Goal: Transaction & Acquisition: Purchase product/service

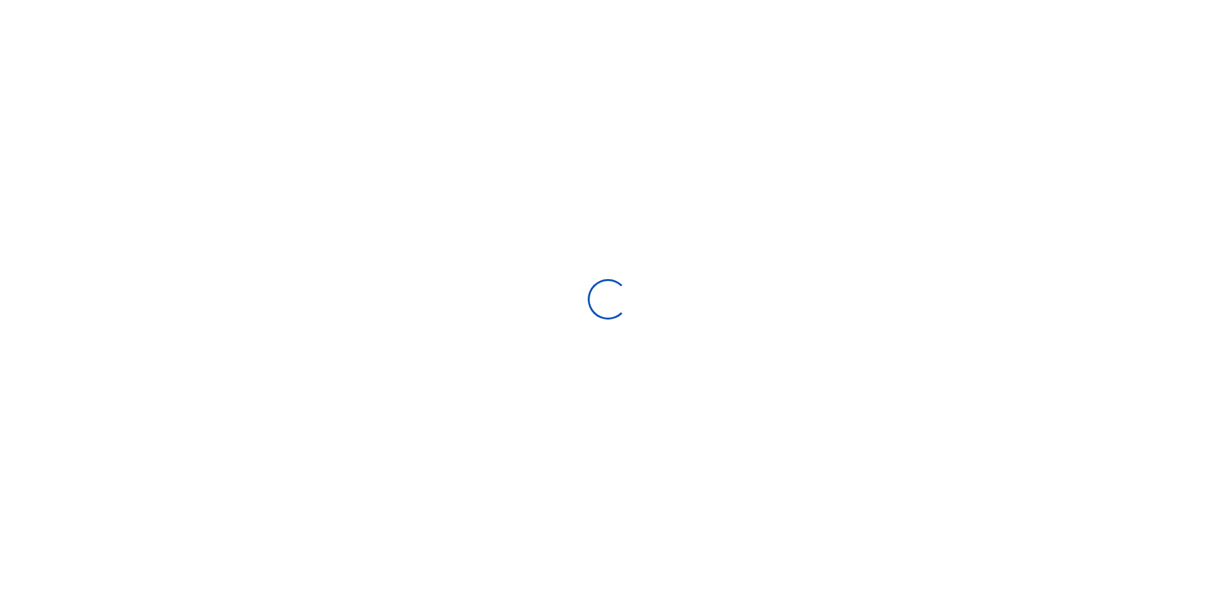
select select
type input "07/27/2025 - 08/25/2025"
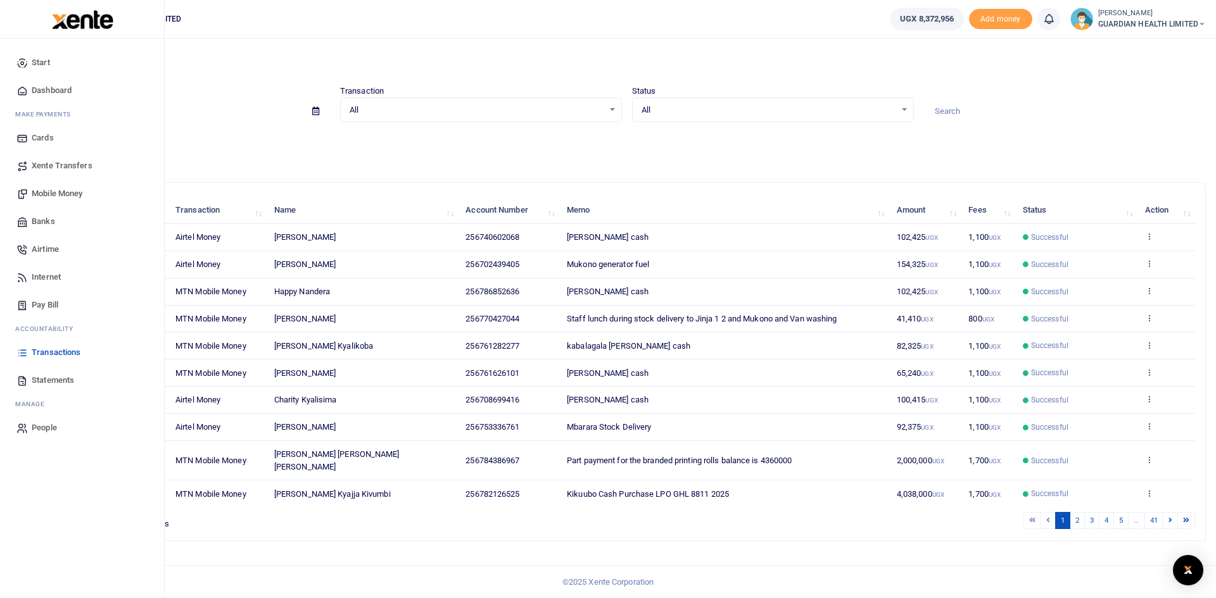
click at [63, 191] on span "Mobile Money" at bounding box center [57, 193] width 51 height 13
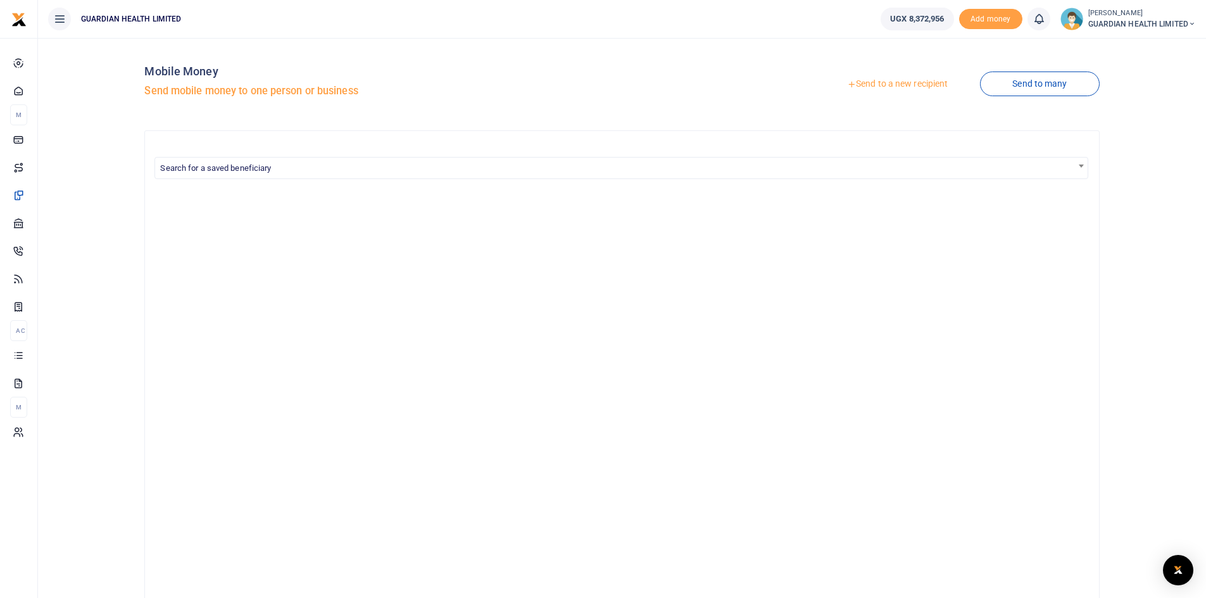
click at [894, 82] on link "Send to a new recipient" at bounding box center [897, 84] width 165 height 23
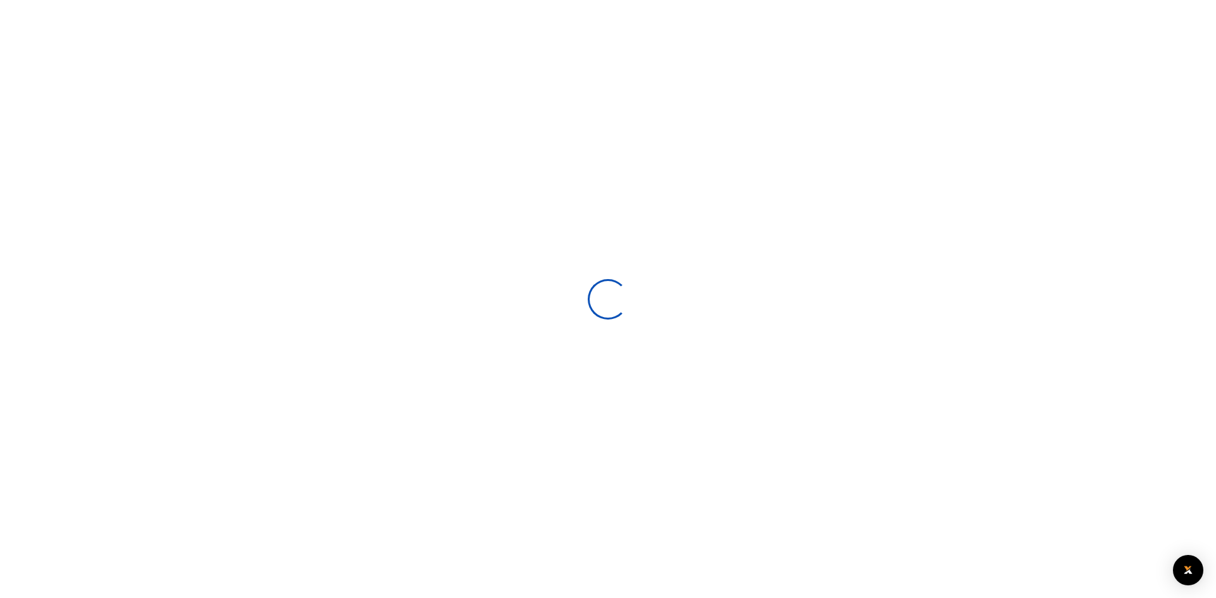
select select
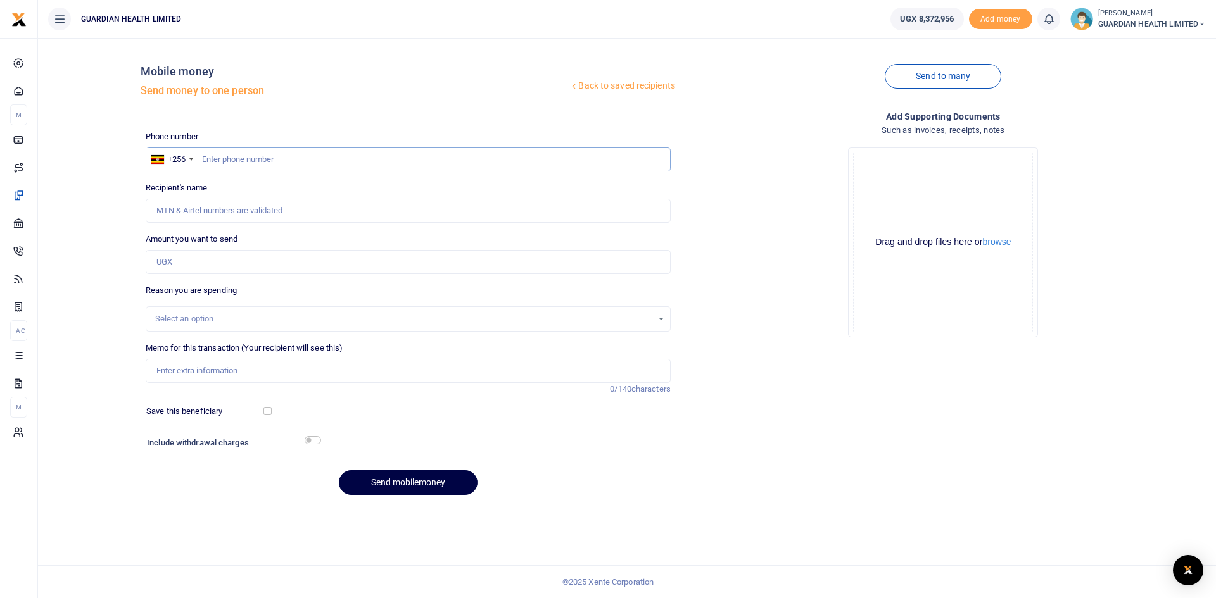
paste input "0786416924"
click at [206, 158] on input "0786416924" at bounding box center [408, 160] width 525 height 24
type input "786416924"
click at [205, 263] on input "Amount you want to send" at bounding box center [408, 262] width 525 height 24
type input "Frances Apio"
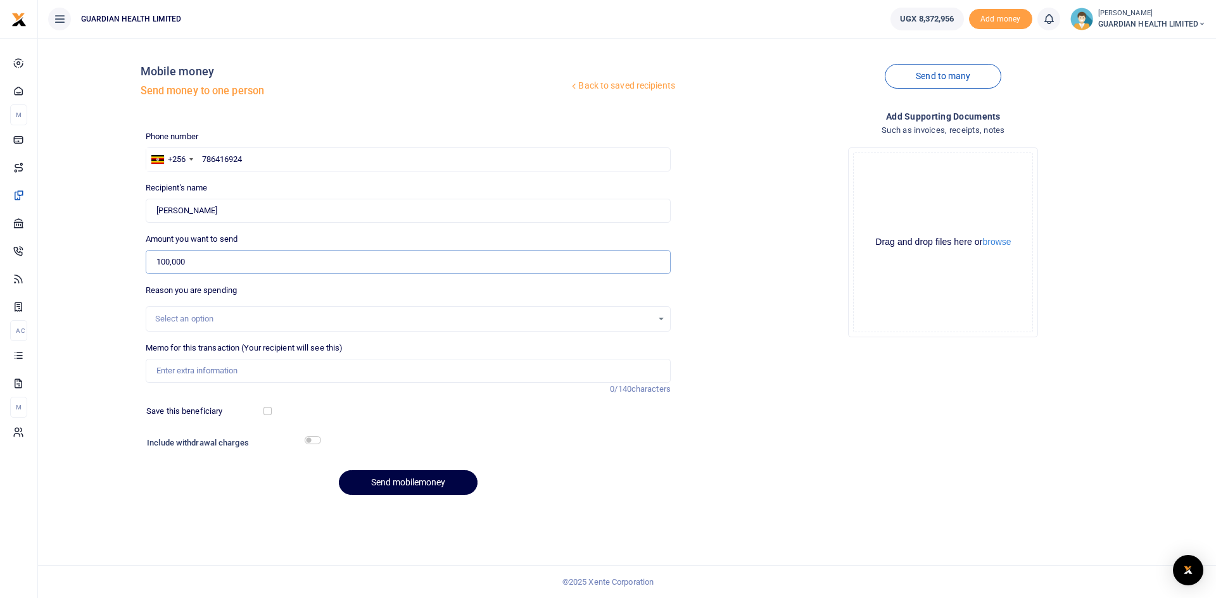
type input "100,000"
click at [208, 374] on input "Memo for this transaction (Your recipient will see this)" at bounding box center [408, 371] width 525 height 24
type input "Kitintale Petty Cash"
click at [265, 410] on input "checkbox" at bounding box center [267, 411] width 8 height 8
checkbox input "true"
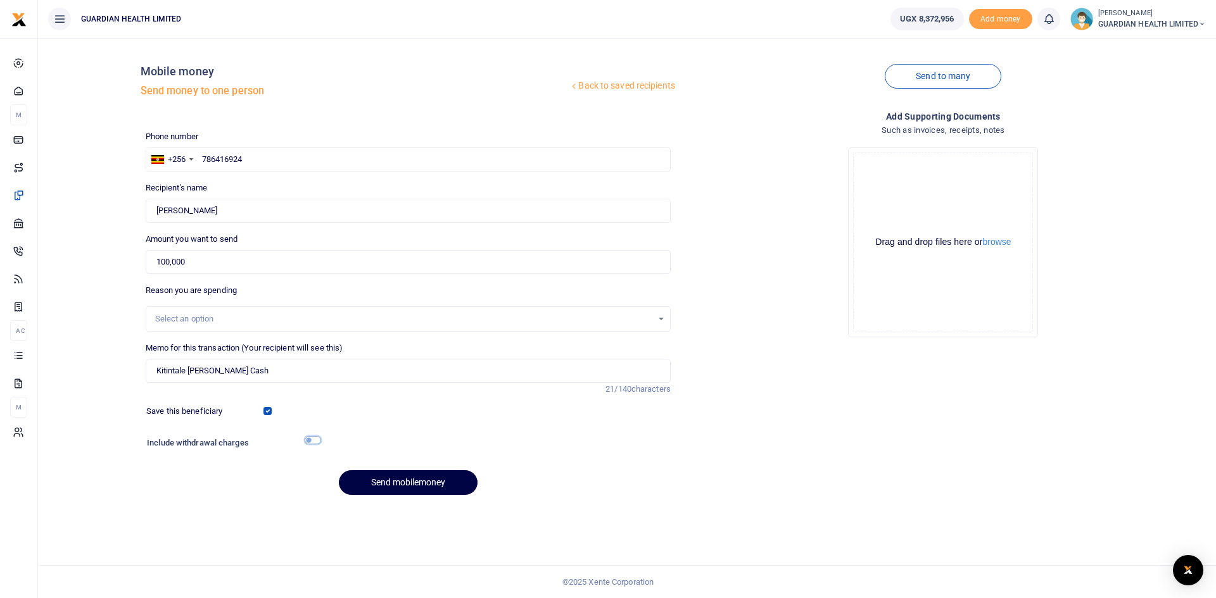
click at [306, 439] on input "checkbox" at bounding box center [313, 440] width 16 height 8
checkbox input "true"
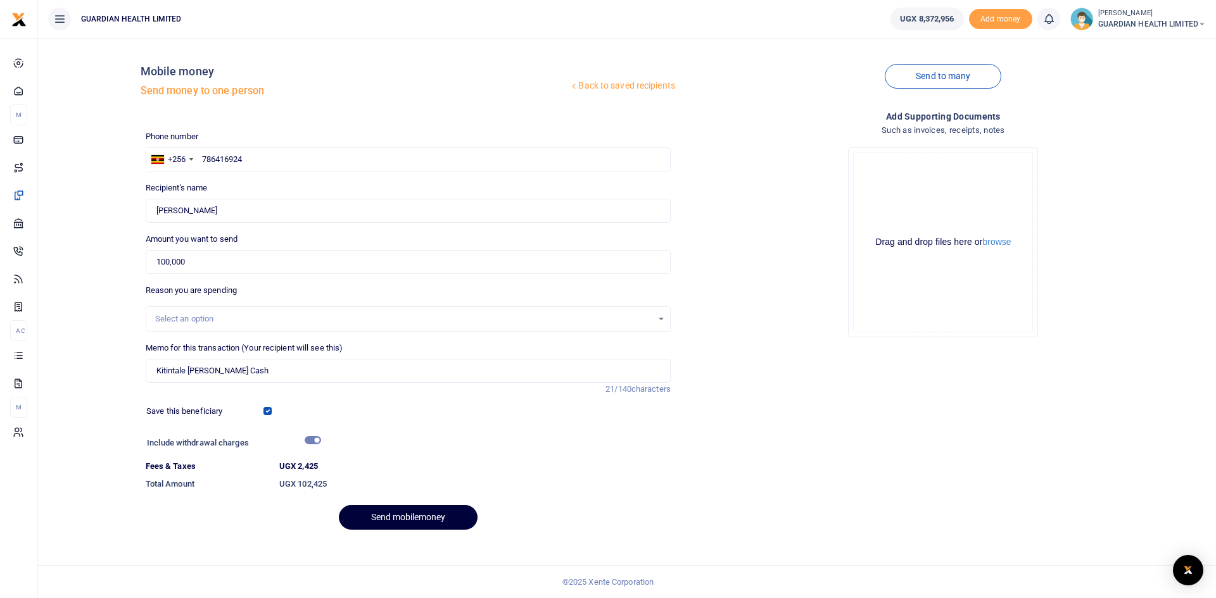
click at [406, 518] on button "Send mobilemoney" at bounding box center [408, 517] width 139 height 25
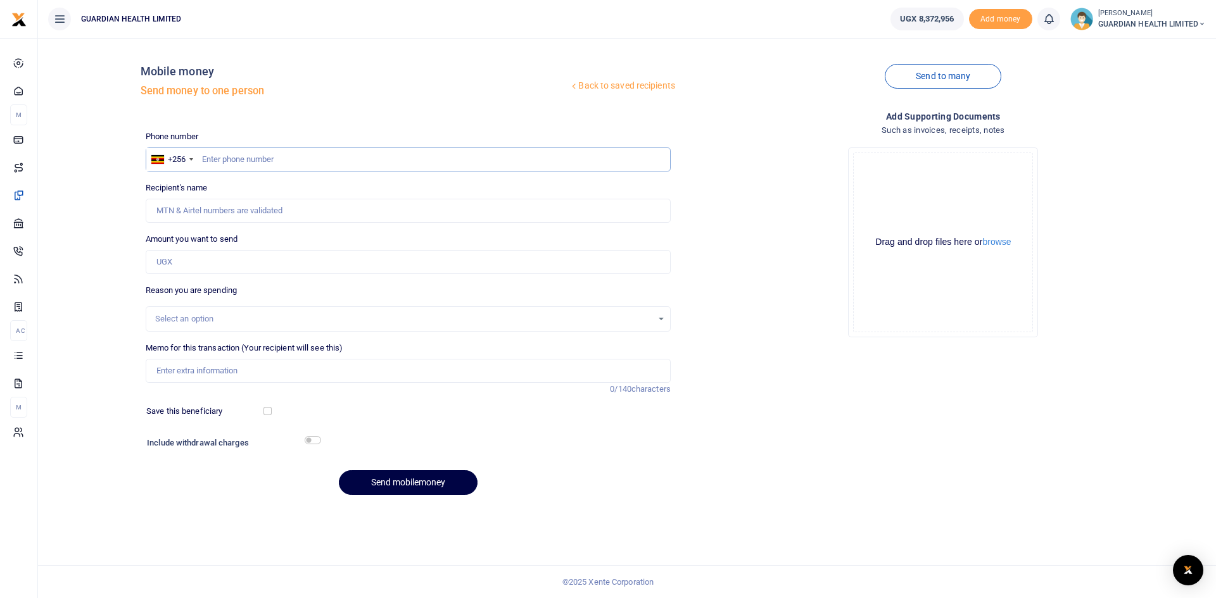
paste input "0740602068"
click at [207, 158] on input "0740602068" at bounding box center [408, 160] width 525 height 24
type input "740602068"
click at [208, 252] on input "Amount you want to send" at bounding box center [408, 262] width 525 height 24
type input "64,000"
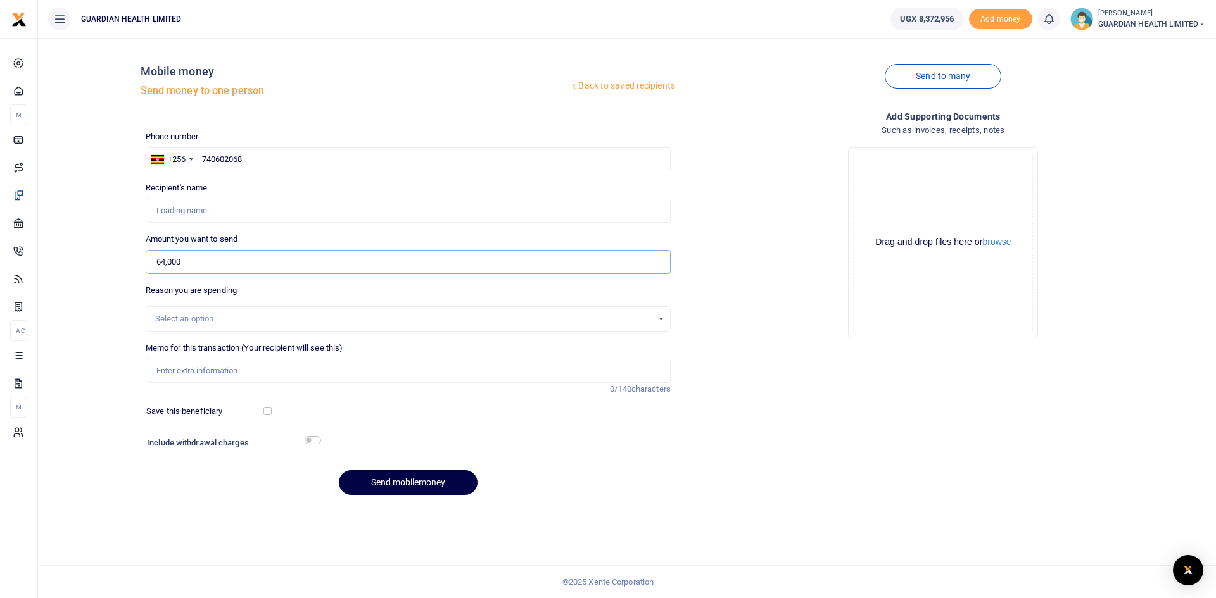
type input "Frank Ntale"
type input "64,000"
click at [192, 373] on input "Memo for this transaction (Your recipient will see this)" at bounding box center [408, 371] width 525 height 24
type input "Gayaza Petty cash"
click at [268, 409] on input "checkbox" at bounding box center [267, 411] width 8 height 8
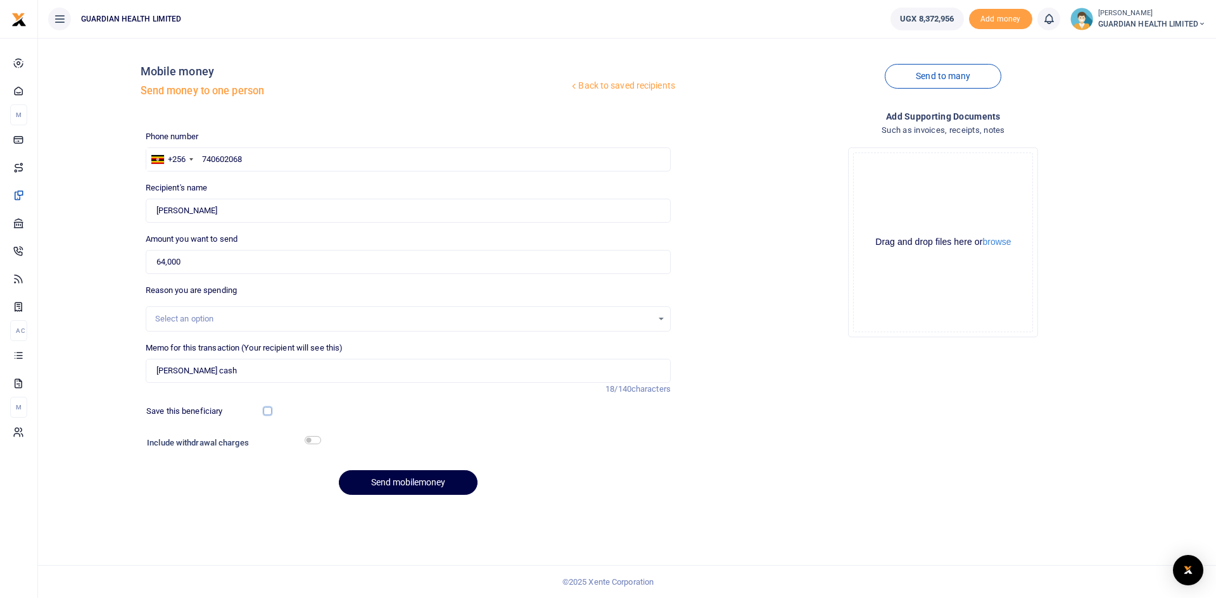
checkbox input "true"
click at [315, 443] on input "checkbox" at bounding box center [313, 440] width 16 height 8
checkbox input "true"
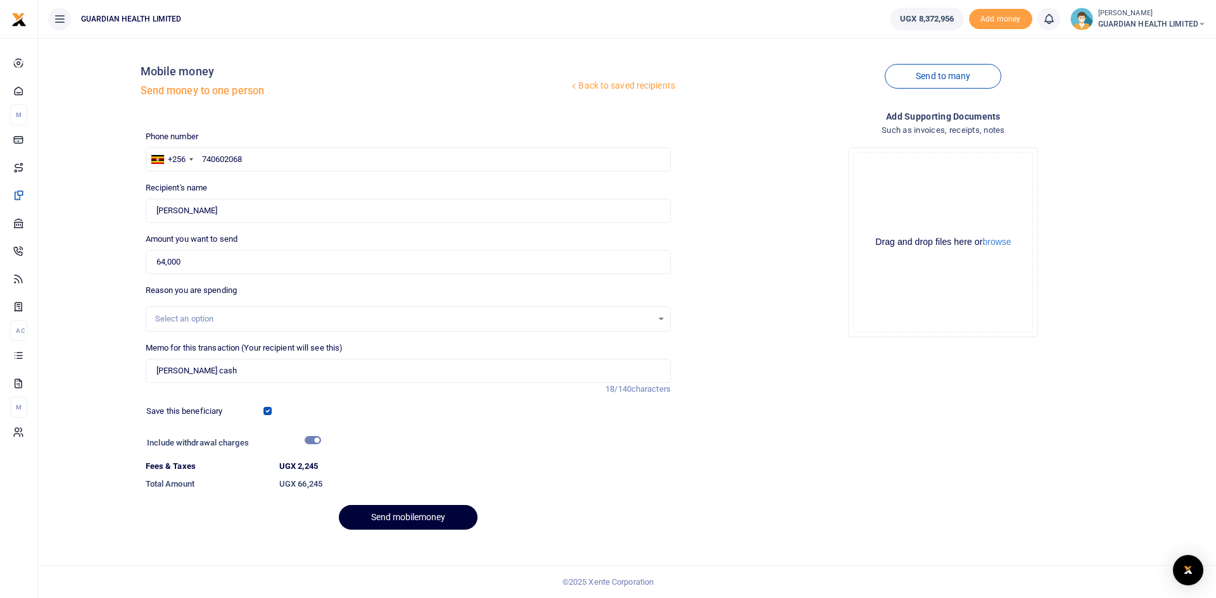
click at [382, 515] on button "Send mobilemoney" at bounding box center [408, 517] width 139 height 25
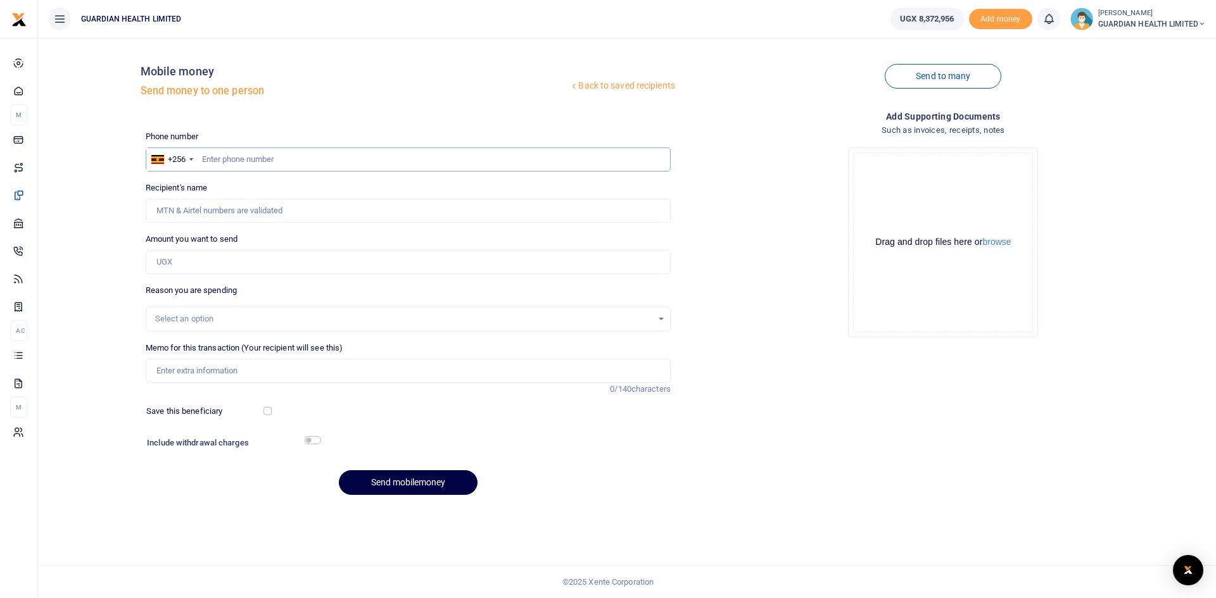
paste input "0761626101"
click at [208, 158] on input "0761626101" at bounding box center [408, 160] width 525 height 24
type input "761626101"
type input "Sophia Akao"
click at [194, 267] on input "Amount you want to send" at bounding box center [408, 262] width 525 height 24
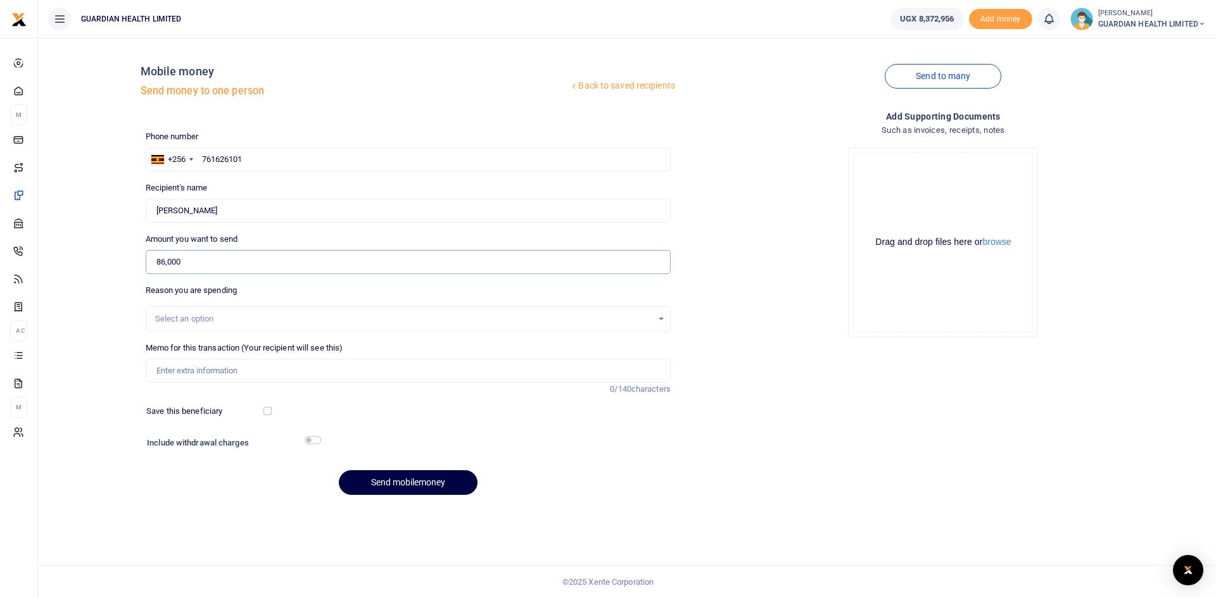
type input "86,000"
click at [197, 372] on input "Memo for this transaction (Your recipient will see this)" at bounding box center [408, 371] width 525 height 24
type input "Ntinda Petty cash"
click at [266, 413] on input "checkbox" at bounding box center [267, 411] width 8 height 8
checkbox input "true"
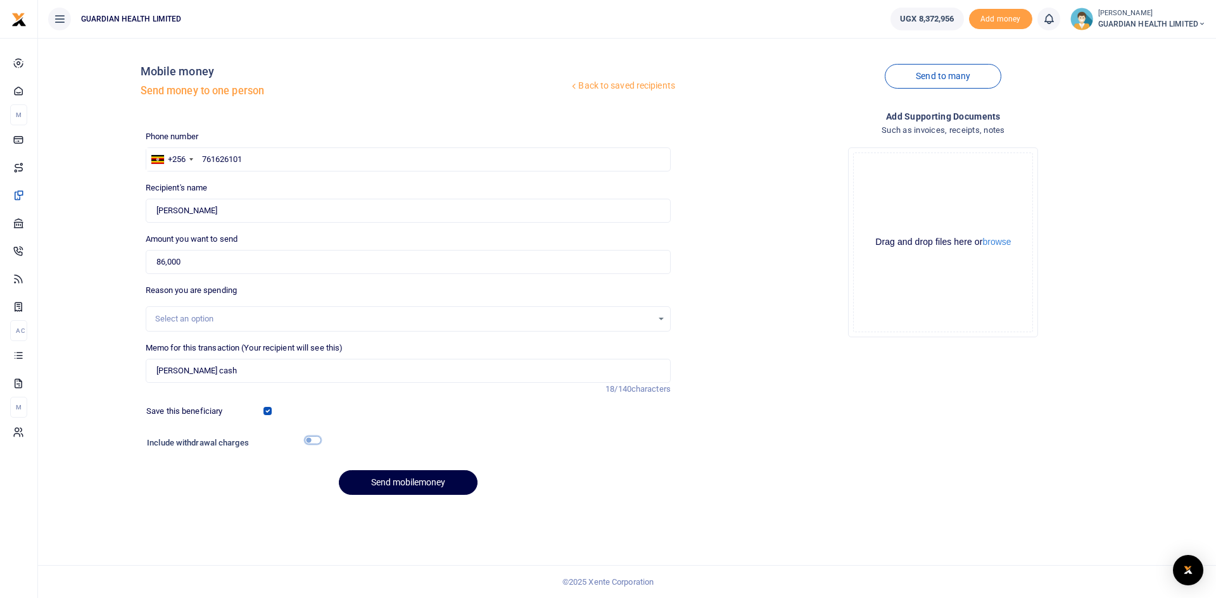
click at [308, 438] on input "checkbox" at bounding box center [313, 440] width 16 height 8
checkbox input "true"
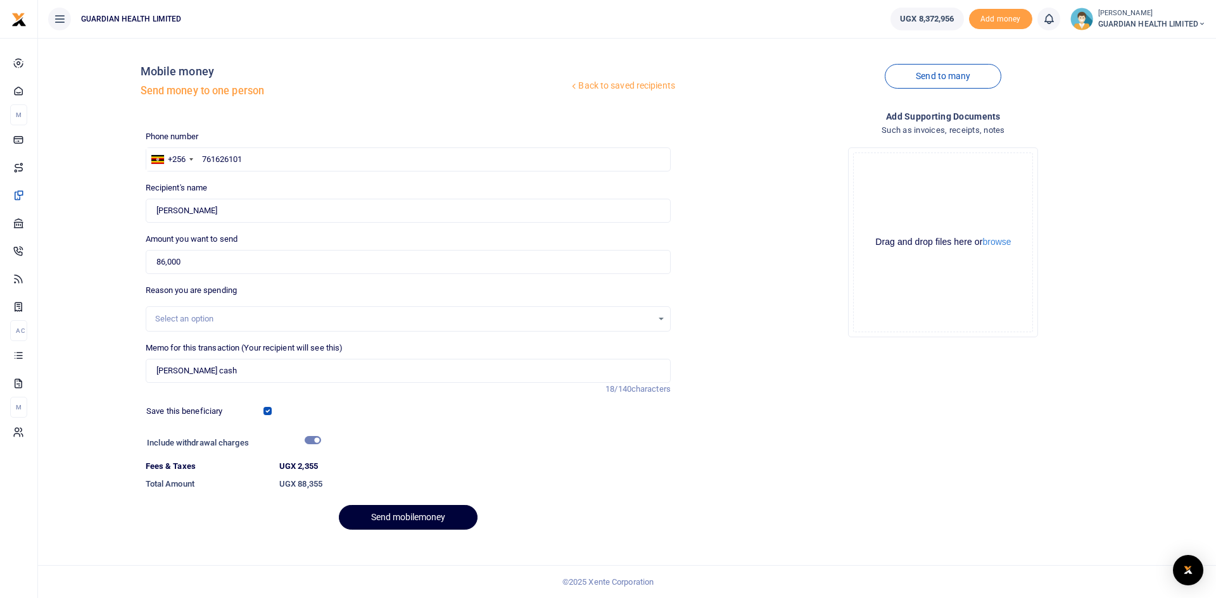
click at [391, 517] on button "Send mobilemoney" at bounding box center [408, 517] width 139 height 25
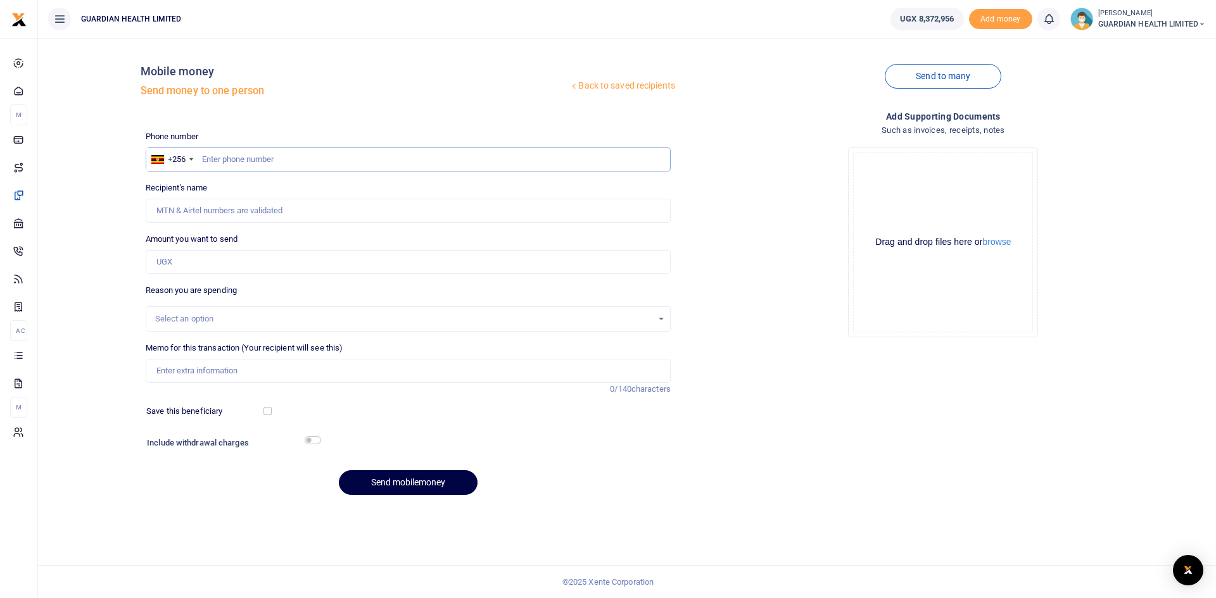
click at [239, 161] on input "text" at bounding box center [408, 160] width 525 height 24
paste input "0781176116"
click at [208, 158] on input "0781176116" at bounding box center [408, 160] width 525 height 24
type input "781176116"
click at [195, 263] on input "Amount you want to send" at bounding box center [408, 262] width 525 height 24
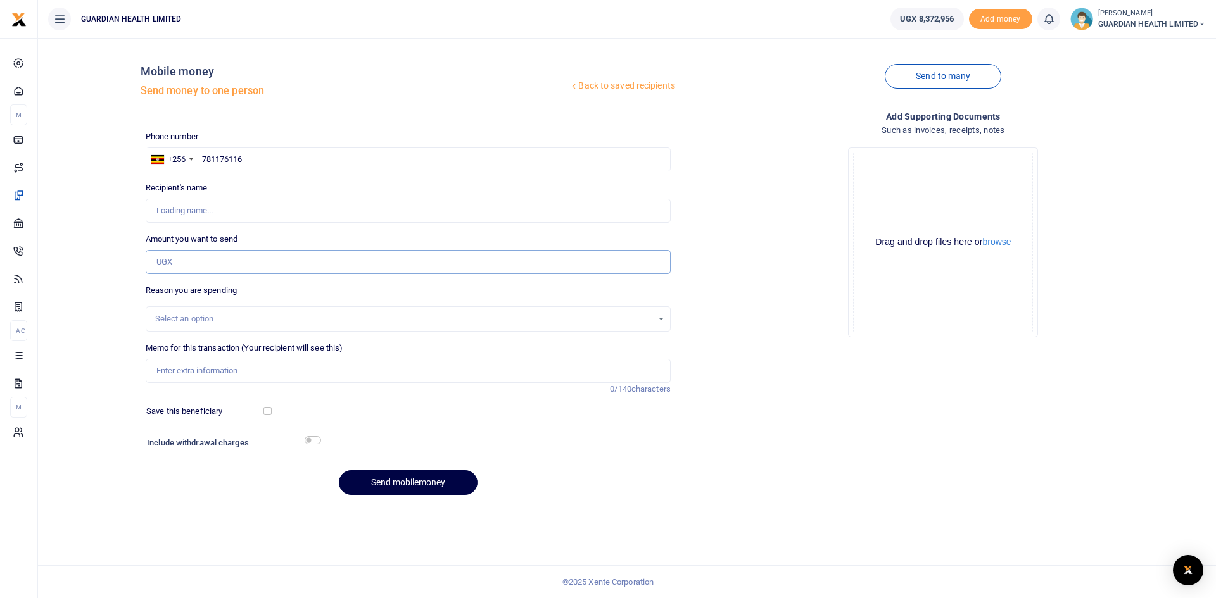
type input "Brenda Asiimwe"
type input "96,000"
click at [292, 370] on input "Memo for this transaction (Your recipient will see this)" at bounding box center [408, 371] width 525 height 24
type input "L"
type input "Kansanga Petty cash"
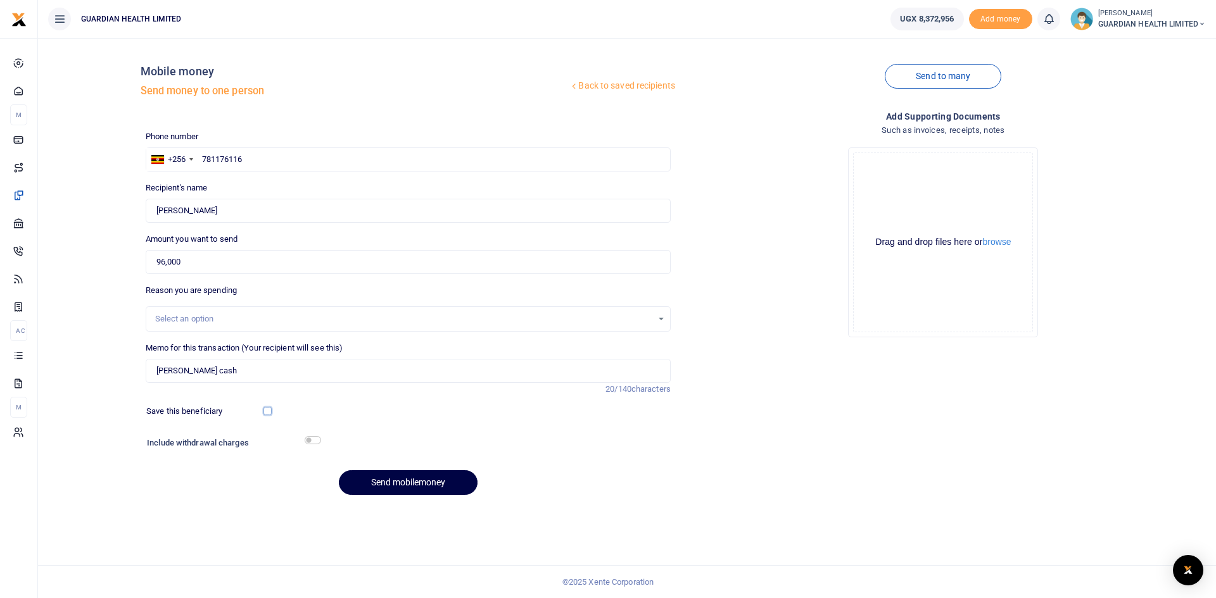
click at [268, 407] on input "checkbox" at bounding box center [267, 411] width 8 height 8
checkbox input "true"
click at [316, 441] on input "checkbox" at bounding box center [313, 440] width 16 height 8
checkbox input "true"
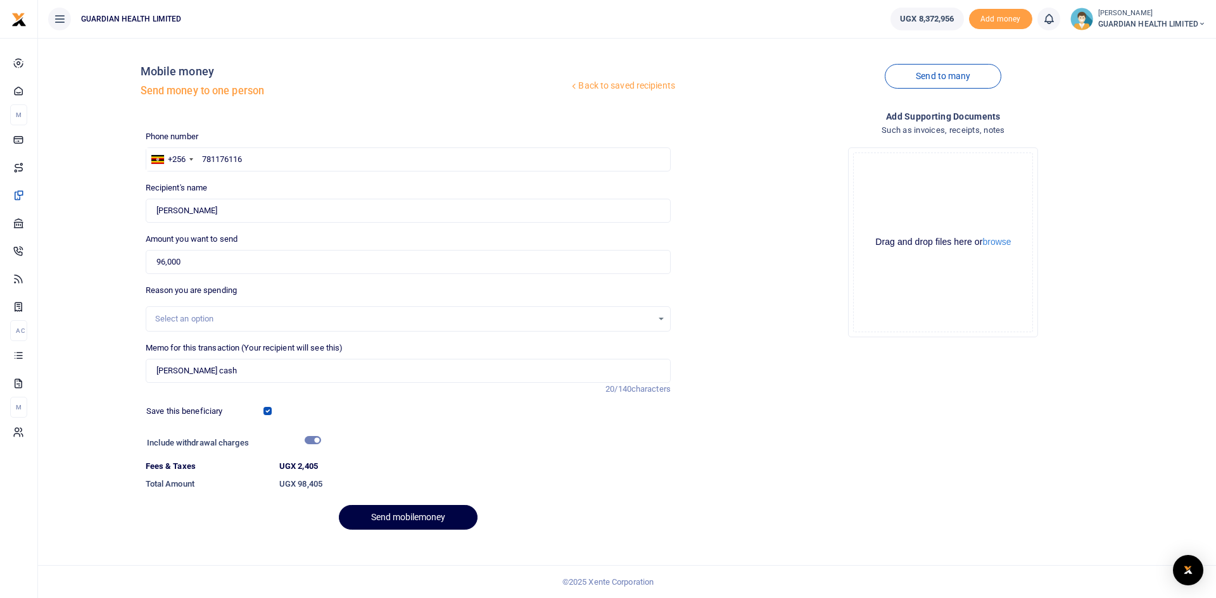
click at [403, 503] on div "Phone number +256 Uganda +256 781176116 Phone is required. Recipient's name Fou…" at bounding box center [408, 335] width 535 height 410
click at [406, 515] on button "Send mobilemoney" at bounding box center [408, 517] width 139 height 25
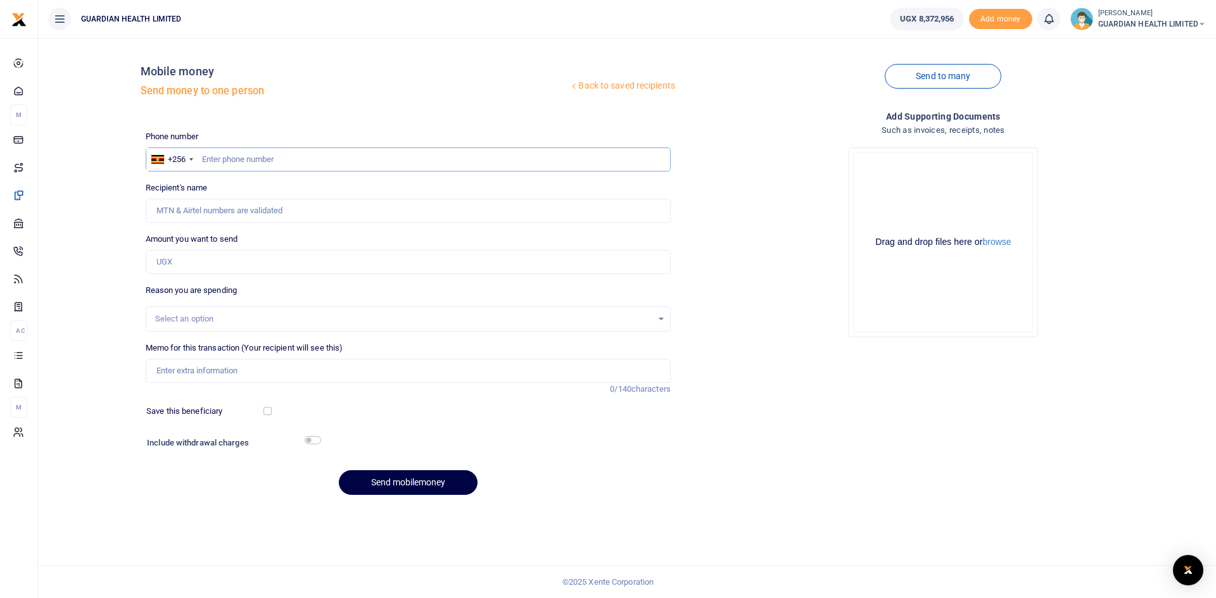
paste input "0780527020"
click at [205, 158] on input "0780527020" at bounding box center [408, 160] width 525 height 24
type input "780527020"
type input "[PERSON_NAME]"
type input "780527020"
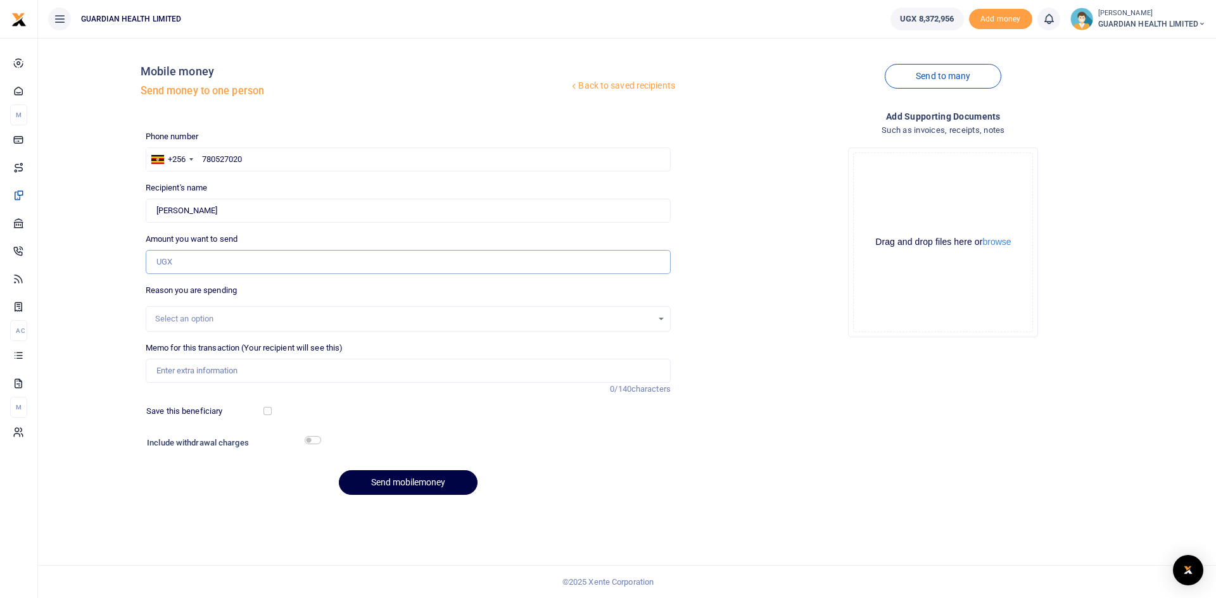
drag, startPoint x: 196, startPoint y: 263, endPoint x: 137, endPoint y: 258, distance: 58.5
click at [137, 258] on div "Back to saved recipients Mobile money Send money to one person Send to many Pho…" at bounding box center [627, 276] width 1168 height 457
type input "1,100,000"
click at [208, 372] on input "Memo for this transaction (Your recipient will see this)" at bounding box center [408, 371] width 525 height 24
type input "Gulu Marketing"
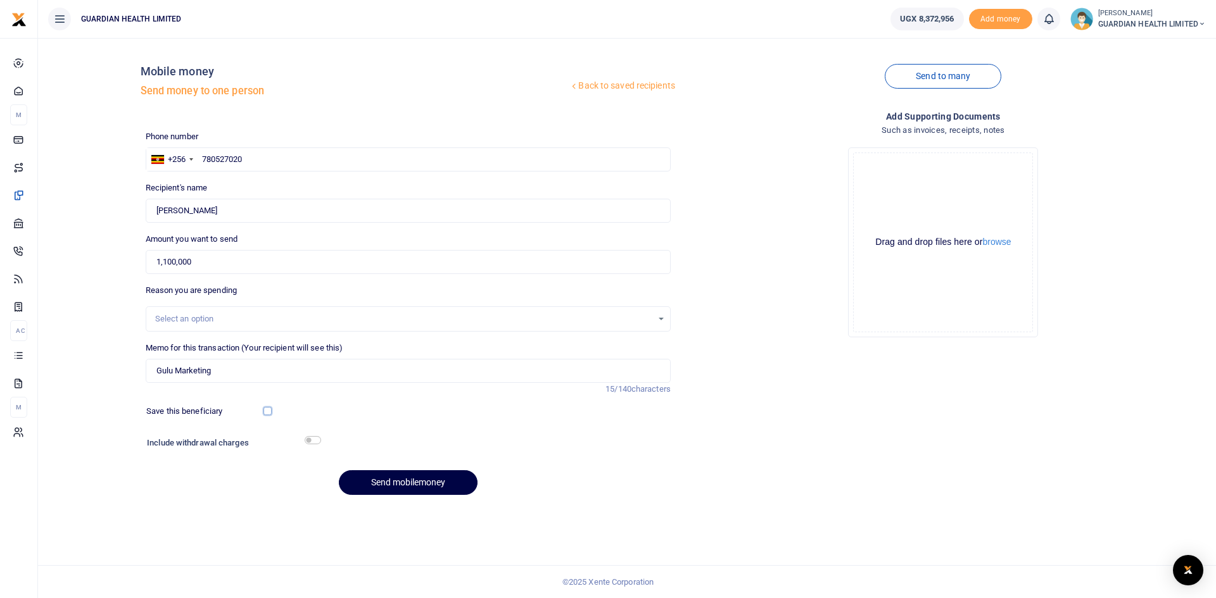
click at [267, 413] on input "checkbox" at bounding box center [267, 411] width 8 height 8
checkbox input "true"
click at [318, 439] on input "checkbox" at bounding box center [313, 440] width 16 height 8
checkbox input "true"
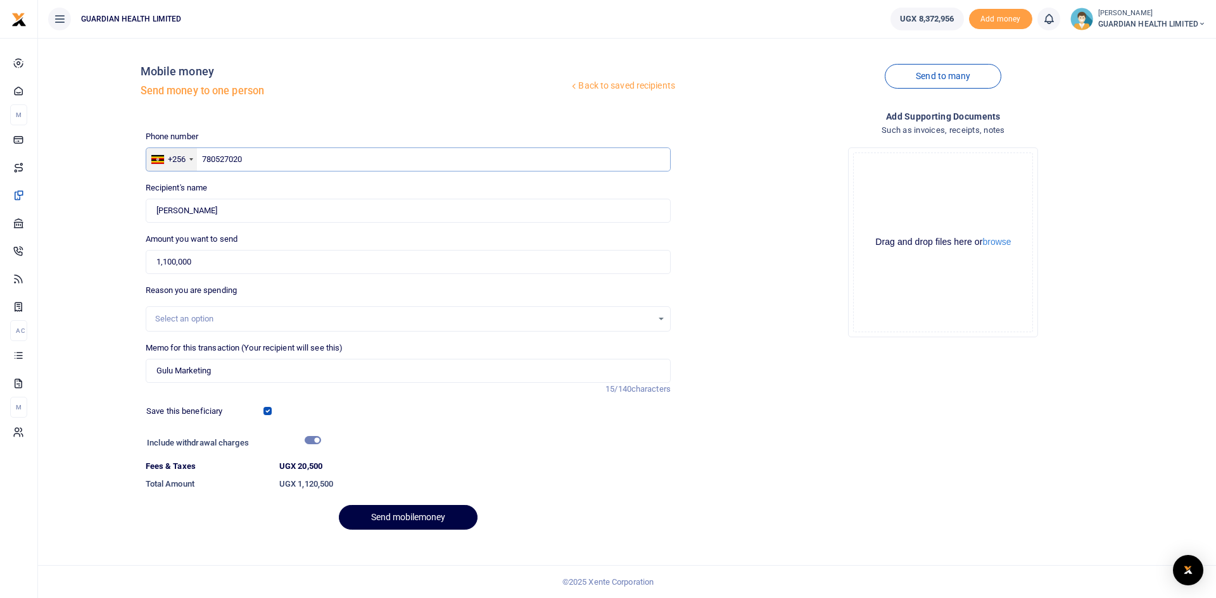
drag, startPoint x: 268, startPoint y: 165, endPoint x: 171, endPoint y: 165, distance: 96.9
click at [168, 165] on div "+256 Uganda +256 780527020" at bounding box center [408, 160] width 525 height 24
paste input "0788282022"
click at [209, 160] on input "0788282022" at bounding box center [408, 160] width 525 height 24
type input "788282022"
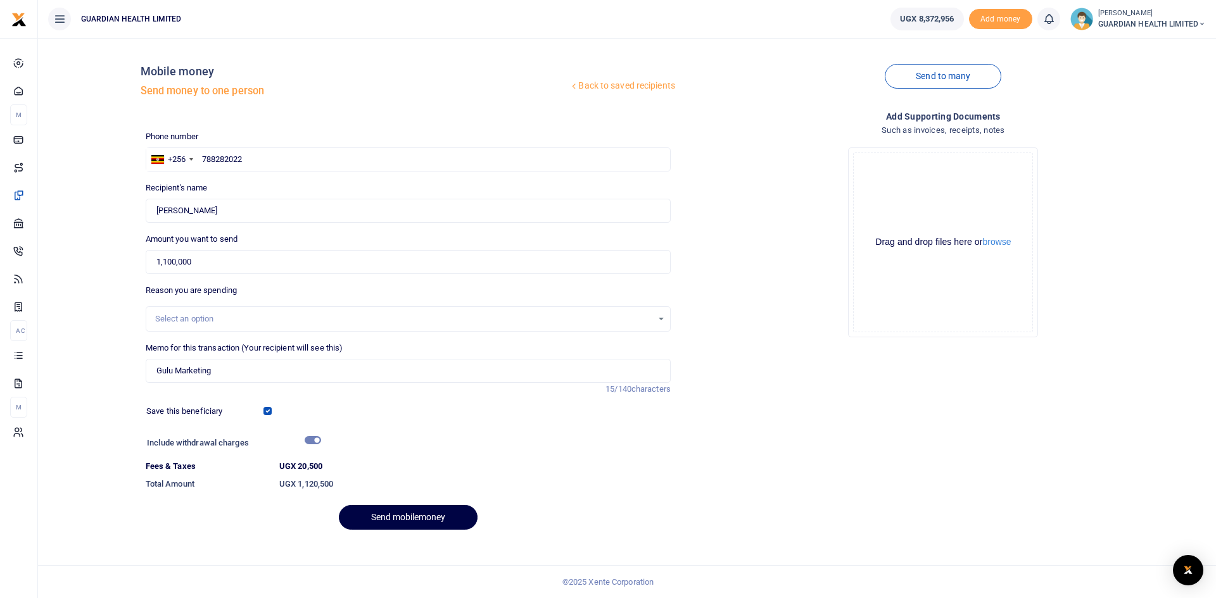
click at [212, 320] on div "Select an option" at bounding box center [403, 319] width 497 height 13
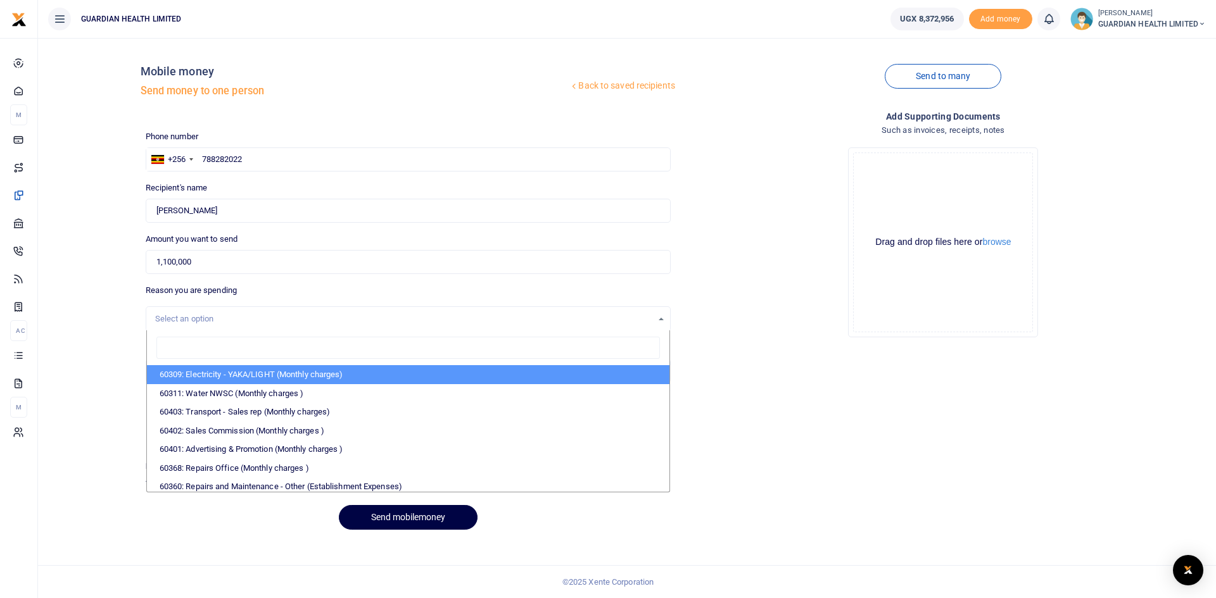
type input "Harron Olobo"
click at [201, 318] on div "Select an option" at bounding box center [403, 319] width 497 height 13
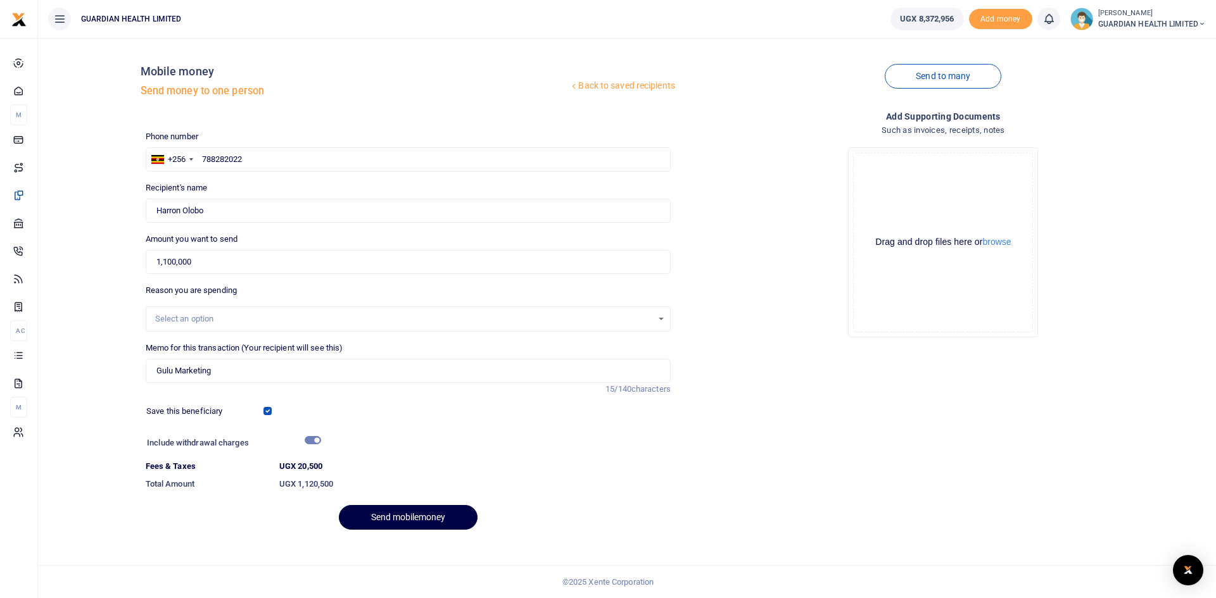
click at [201, 318] on div "Select an option" at bounding box center [403, 319] width 497 height 13
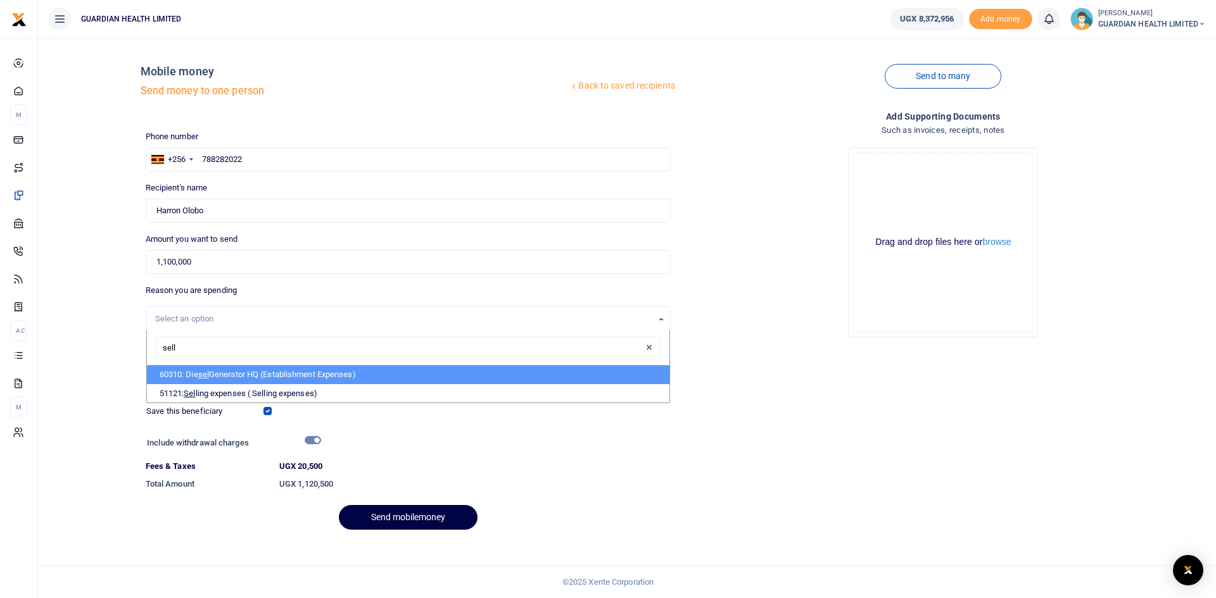
type input "selli"
click at [234, 376] on li "51121: Selli ng expenses ( Selling expenses)" at bounding box center [408, 374] width 522 height 19
select select "5405"
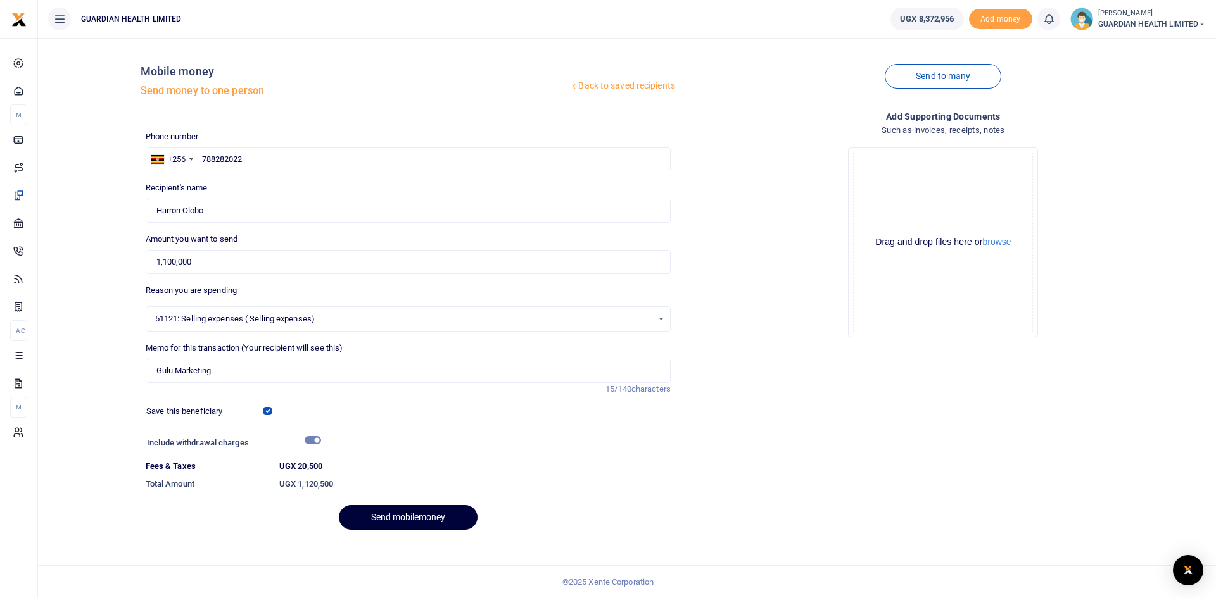
click at [389, 513] on button "Send mobilemoney" at bounding box center [408, 517] width 139 height 25
drag, startPoint x: 251, startPoint y: 157, endPoint x: 92, endPoint y: 156, distance: 158.9
click at [92, 156] on div "Back to saved recipients Mobile money Send money to one person Send to many Pho…" at bounding box center [627, 294] width 1168 height 492
type input "788282022"
click at [226, 265] on input "1,100,000" at bounding box center [408, 262] width 525 height 24
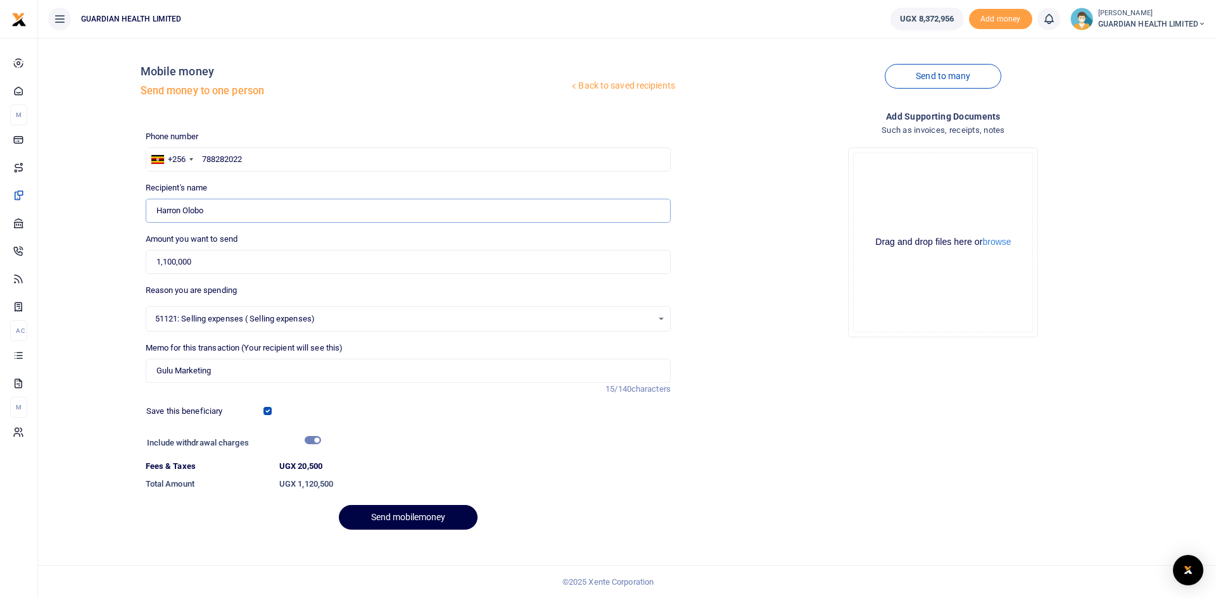
click at [225, 211] on input "Found" at bounding box center [408, 211] width 525 height 24
click at [360, 346] on div "Memo for this transaction (Your recipient will see this) Gulu Marketing Reason …" at bounding box center [408, 362] width 525 height 41
click at [298, 375] on input "Gulu Marketing" at bounding box center [408, 371] width 525 height 24
click at [398, 516] on button "Send mobilemoney" at bounding box center [408, 517] width 139 height 25
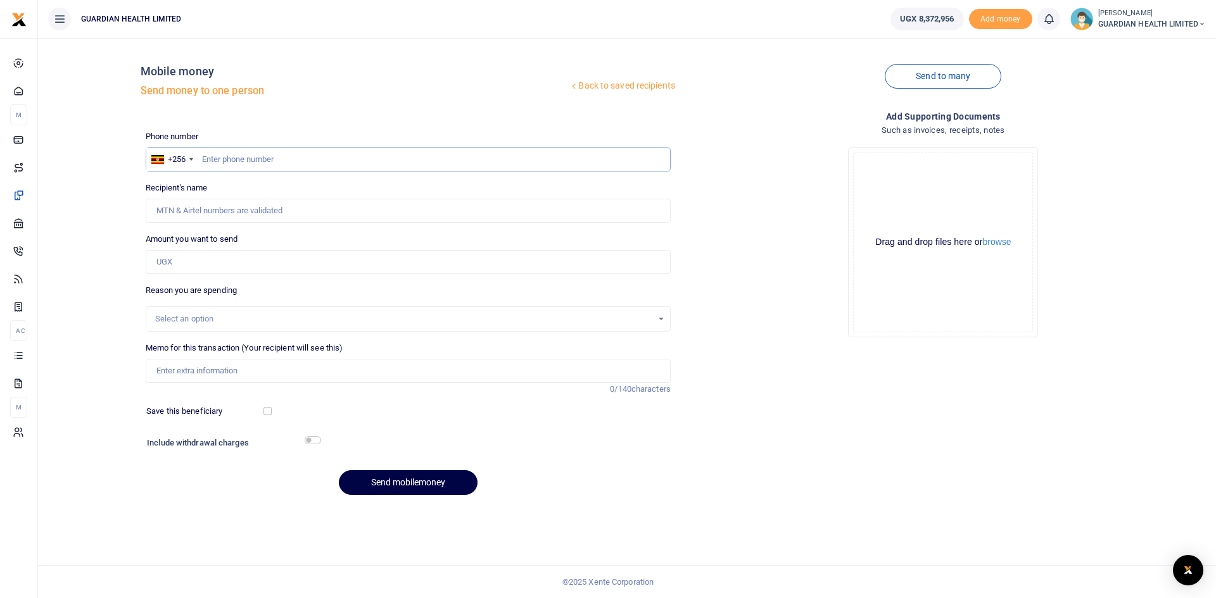
paste input "0703199077"
click at [208, 161] on input "0703199077" at bounding box center [408, 160] width 525 height 24
type input "703199077"
click at [203, 260] on input "Amount you want to send" at bounding box center [408, 262] width 525 height 24
type input "120,000"
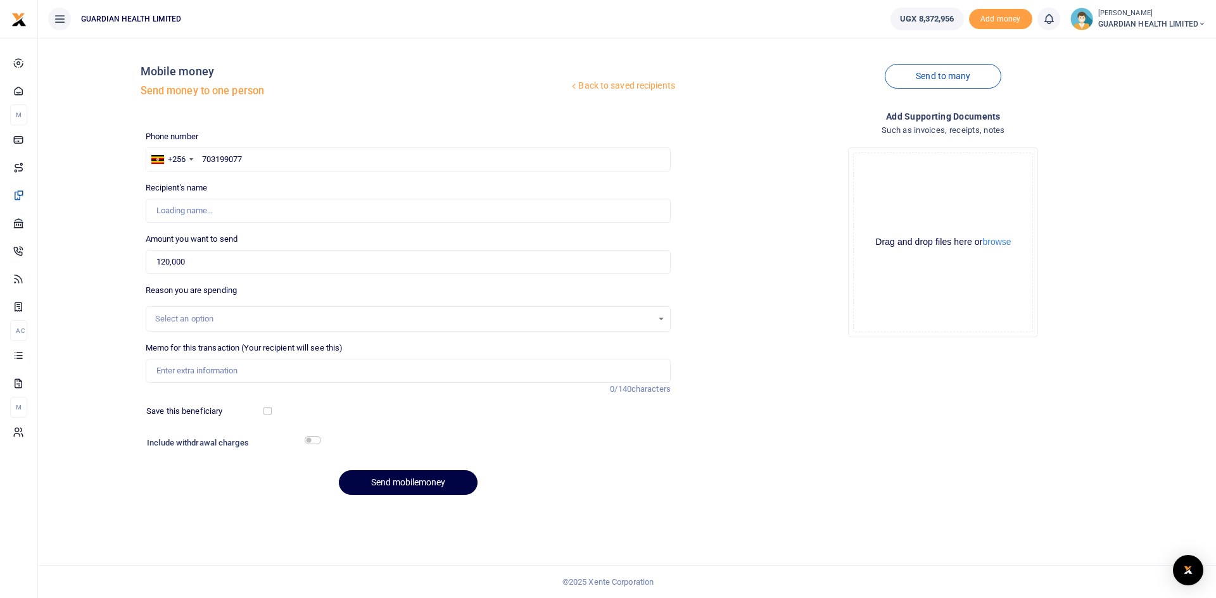
click at [313, 318] on div "Select an option" at bounding box center [403, 319] width 497 height 13
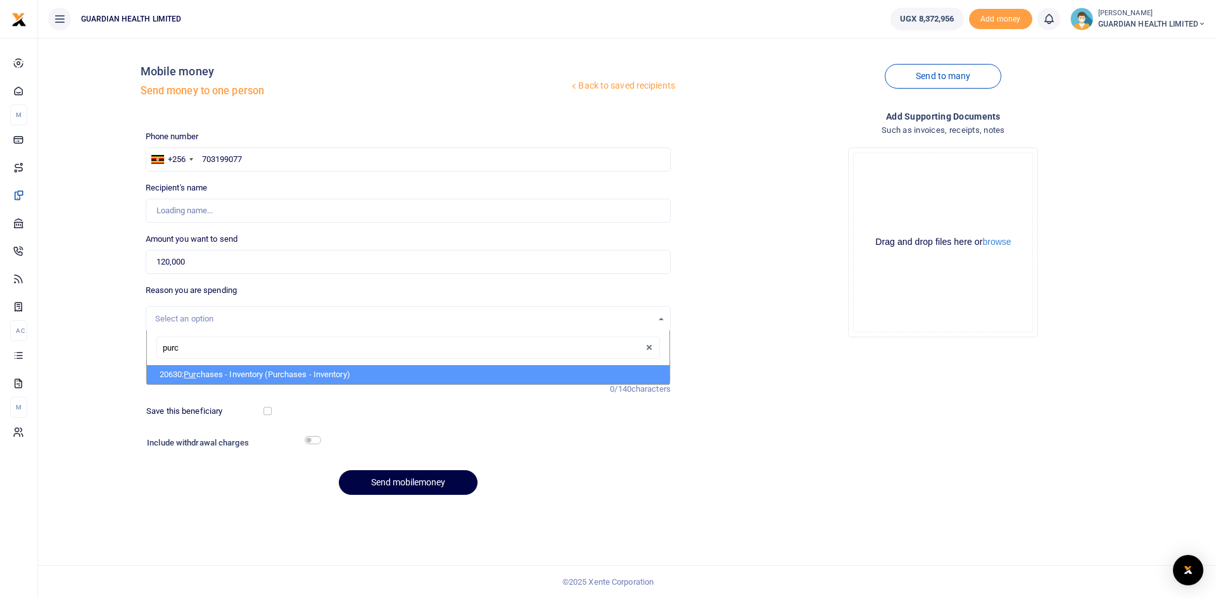
type input "purch"
type input "[PERSON_NAME] Kivumbi"
click at [254, 380] on li "20630: Purch ases - Inventory (Purchases - Inventory)" at bounding box center [408, 374] width 522 height 19
select select "5402"
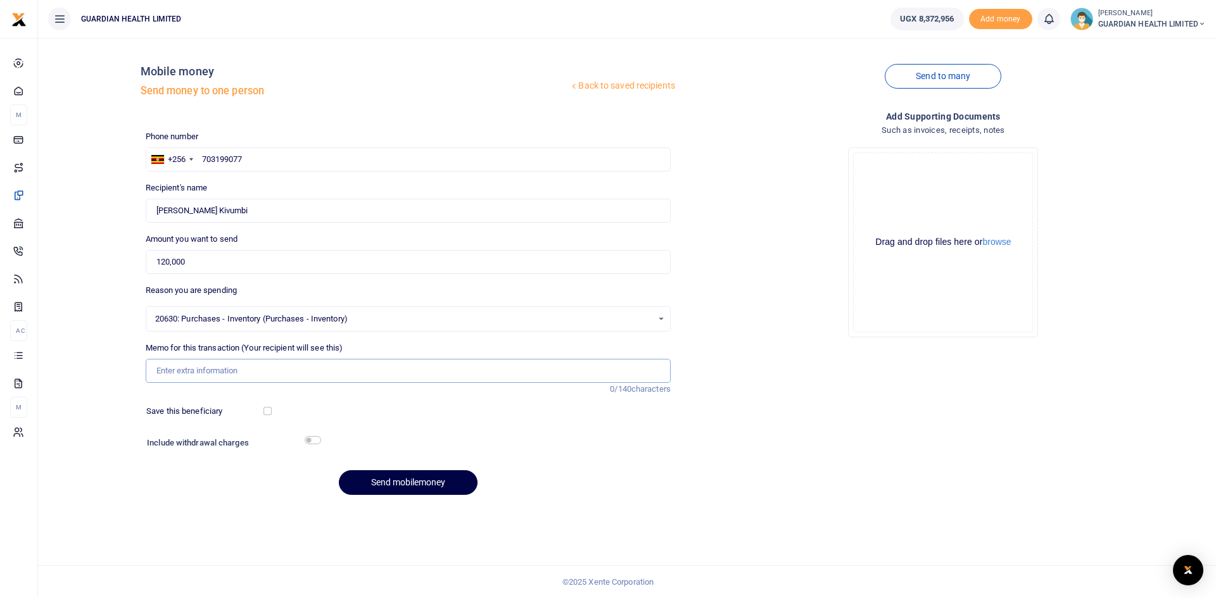
click at [232, 372] on input "Memo for this transaction (Your recipient will see this)" at bounding box center [408, 371] width 525 height 24
type input "Kikuubo Cash purchase refund"
click at [268, 413] on input "checkbox" at bounding box center [267, 411] width 8 height 8
checkbox input "true"
click at [312, 438] on input "checkbox" at bounding box center [313, 440] width 16 height 8
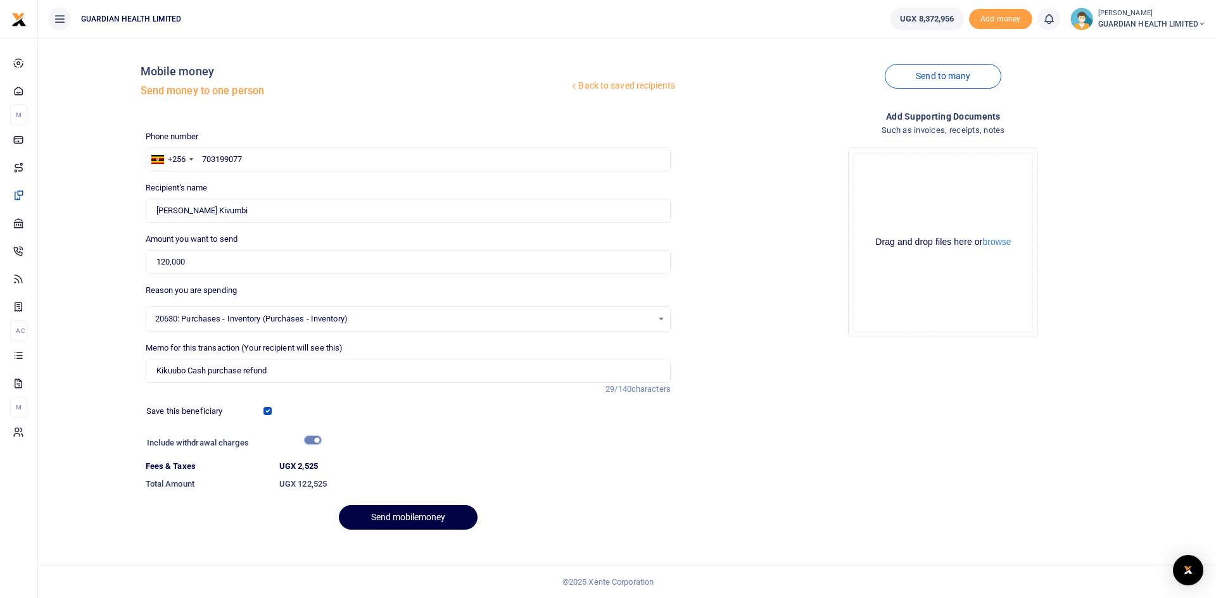
click at [316, 439] on input "checkbox" at bounding box center [313, 440] width 16 height 8
checkbox input "false"
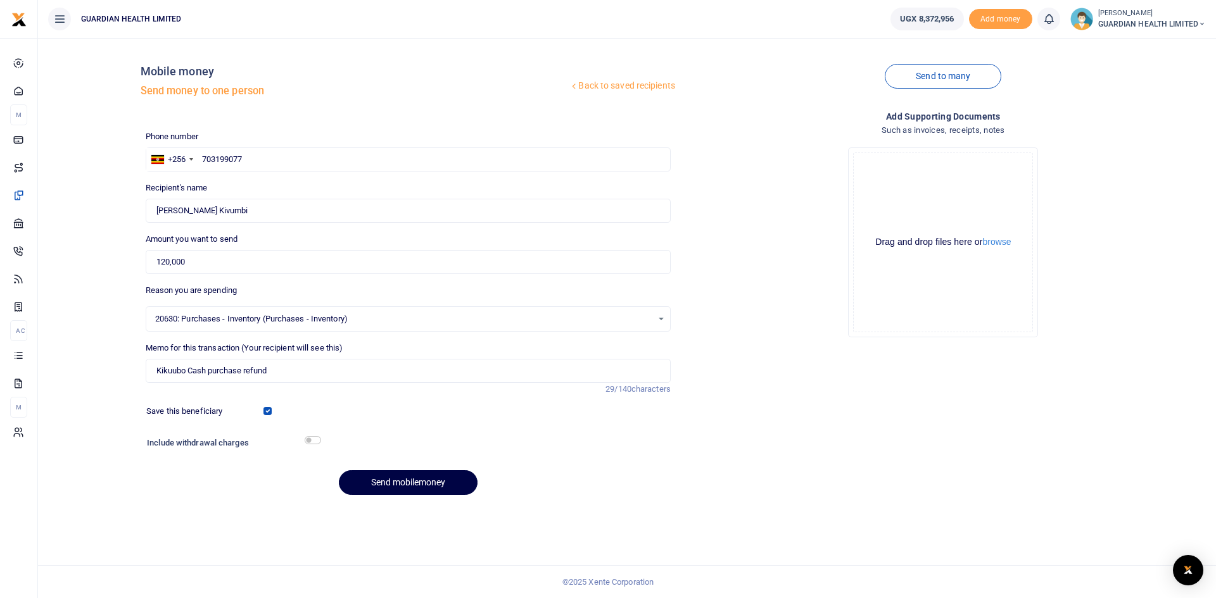
click at [263, 409] on div "Save this beneficiary" at bounding box center [205, 411] width 129 height 13
click at [383, 481] on button "Send mobilemoney" at bounding box center [408, 482] width 139 height 25
paste input "0703199077"
click at [207, 158] on input "0703199077" at bounding box center [408, 160] width 525 height 24
type input "703199077"
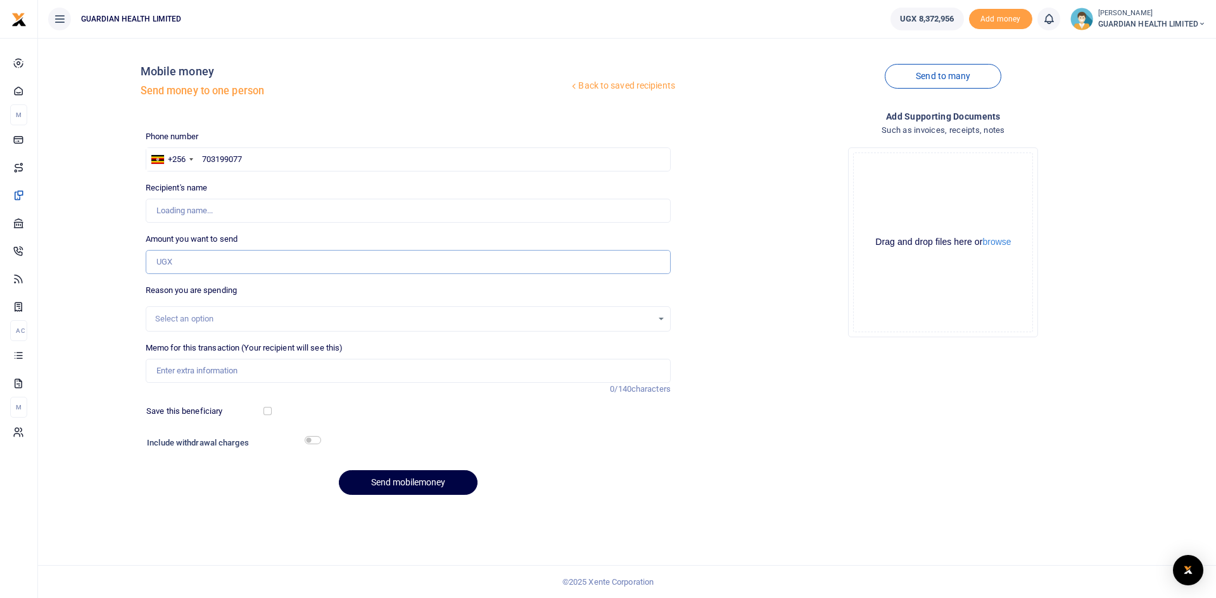
click at [193, 268] on input "Amount you want to send" at bounding box center [408, 262] width 525 height 24
type input "3,000,000"
type input "[PERSON_NAME] Kivumbi"
type input "3,000,000"
click at [193, 370] on input "Memo for this transaction (Your recipient will see this)" at bounding box center [408, 371] width 525 height 24
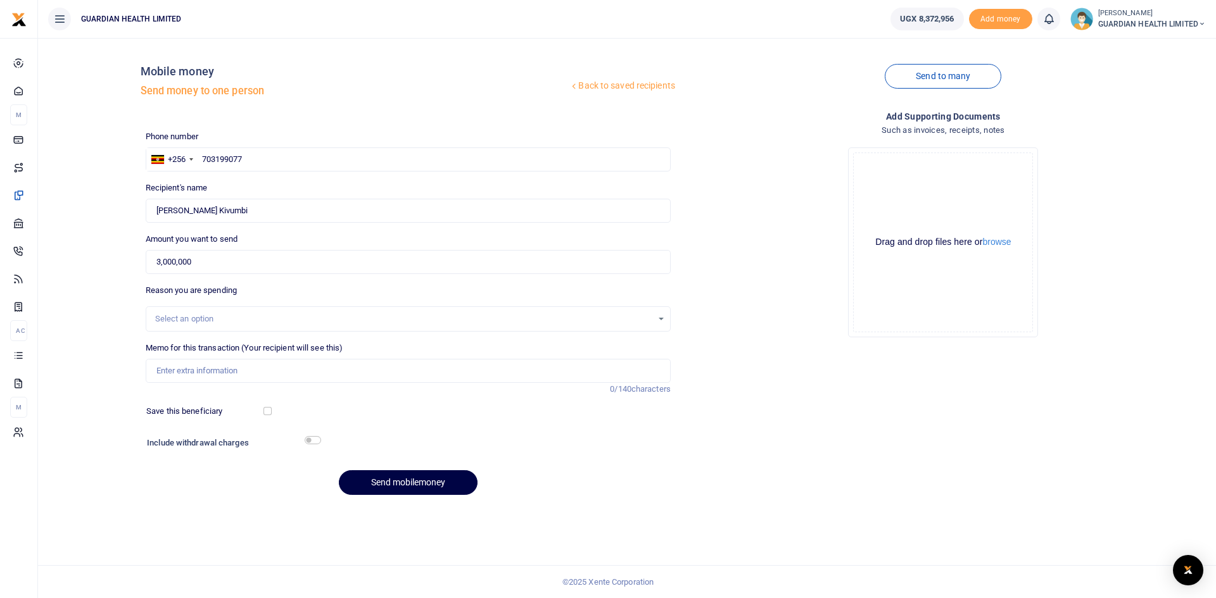
click at [210, 320] on div "Select an option" at bounding box center [403, 319] width 497 height 13
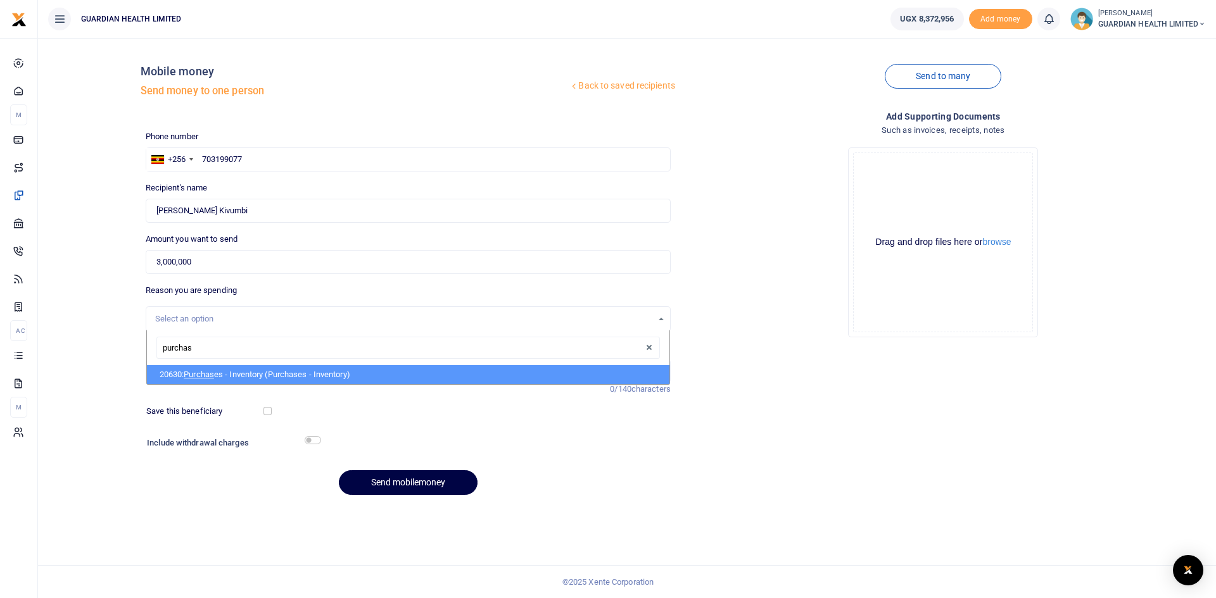
type input "purchase"
click at [231, 373] on li "20630: Purchase s - Inventory (Purchases - Inventory)" at bounding box center [408, 374] width 522 height 19
select select "5402"
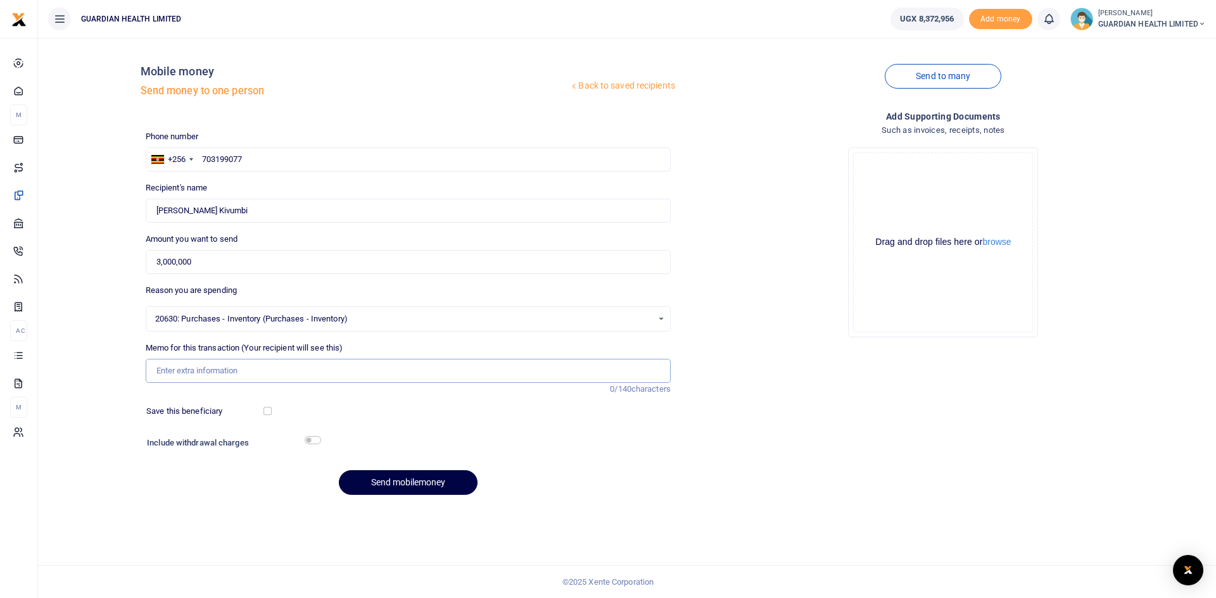
click at [206, 368] on input "Memo for this transaction (Your recipient will see this)" at bounding box center [408, 371] width 525 height 24
type input "Kikuubo Cash purchases"
click at [387, 479] on button "Send mobilemoney" at bounding box center [408, 482] width 139 height 25
paste input "0782126525"
click at [206, 160] on input "0782126525" at bounding box center [408, 160] width 525 height 24
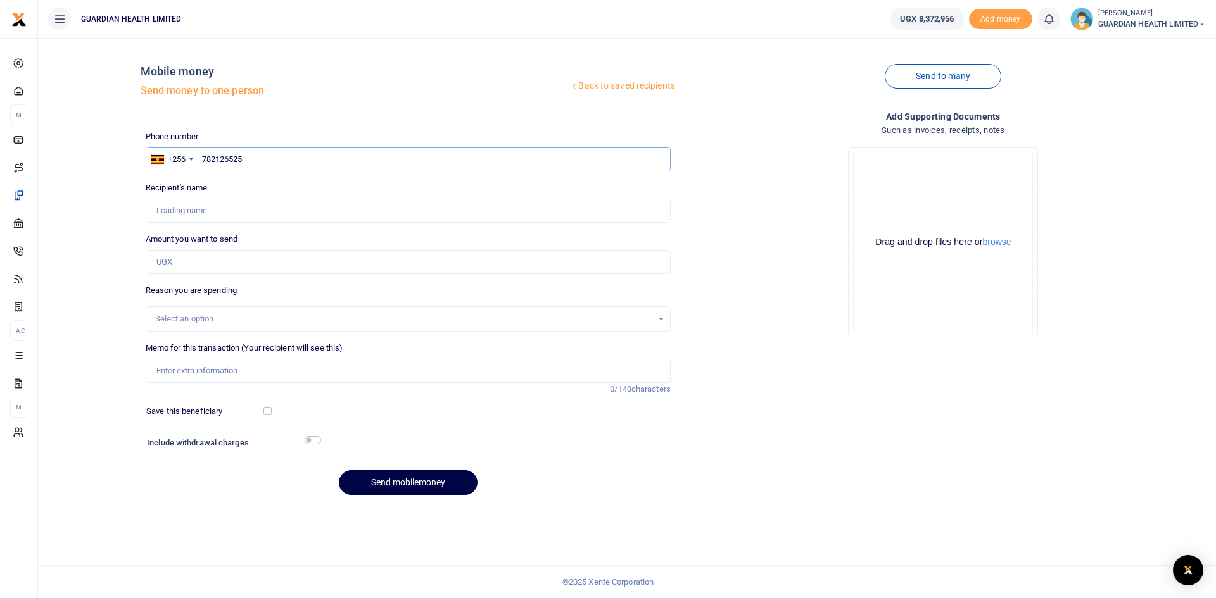
type input "782126525"
click at [193, 267] on input "Amount you want to send" at bounding box center [408, 262] width 525 height 24
type input "Rogers Kyajja Kivumbi"
type input "3,000,000"
click at [216, 315] on div "Select an option" at bounding box center [403, 319] width 497 height 13
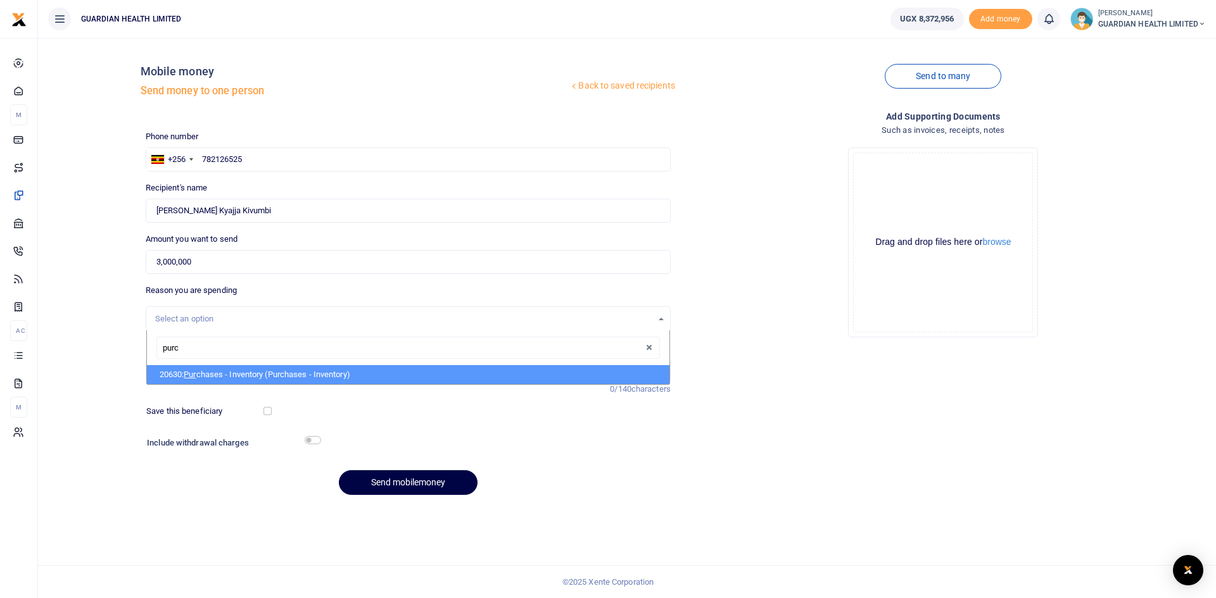
type input "purch"
click at [239, 377] on li "20630: Purch ases - Inventory (Purchases - Inventory)" at bounding box center [408, 374] width 522 height 19
select select "5402"
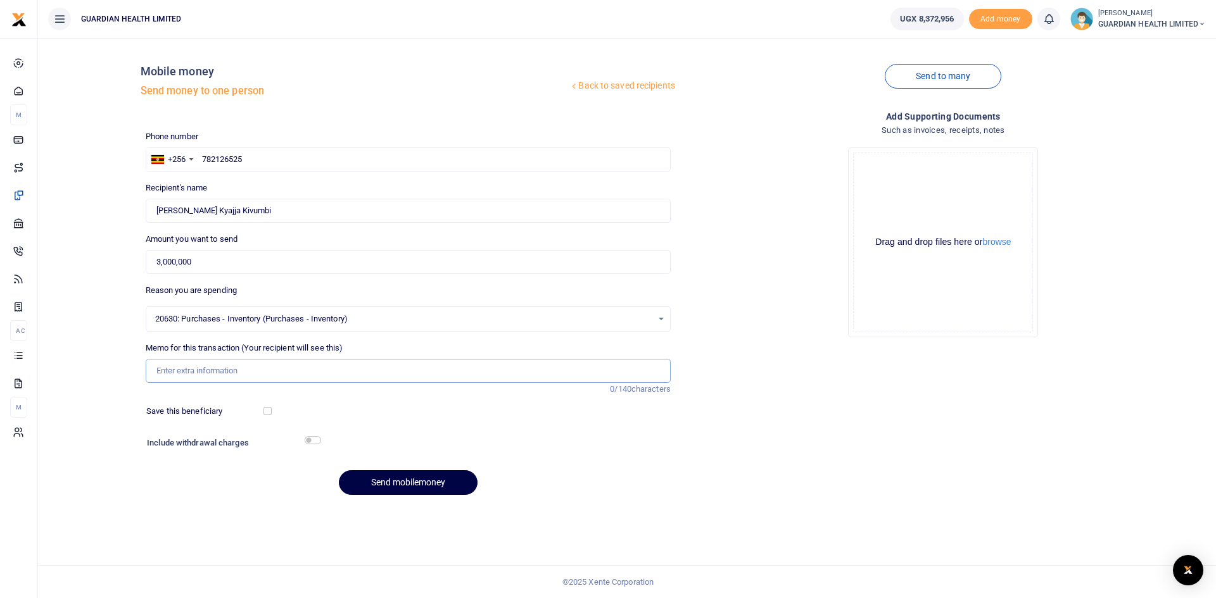
click at [223, 366] on input "Memo for this transaction (Your recipient will see this)" at bounding box center [408, 371] width 525 height 24
type input "Kikuubo Cash purchases"
click at [268, 408] on input "checkbox" at bounding box center [267, 411] width 8 height 8
click at [266, 413] on input "checkbox" at bounding box center [267, 411] width 8 height 8
checkbox input "false"
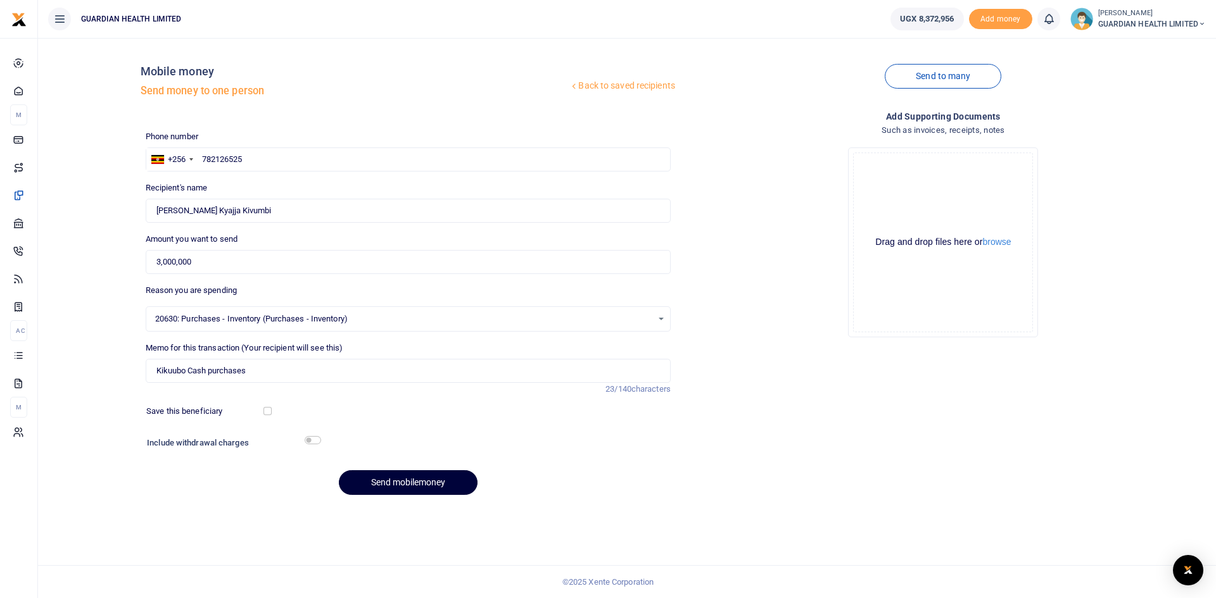
click at [379, 494] on button "Send mobilemoney" at bounding box center [408, 482] width 139 height 25
click at [255, 161] on input "text" at bounding box center [408, 160] width 525 height 24
paste input "0782708522"
click at [206, 161] on input "0782708522" at bounding box center [408, 160] width 525 height 24
type input "782708522"
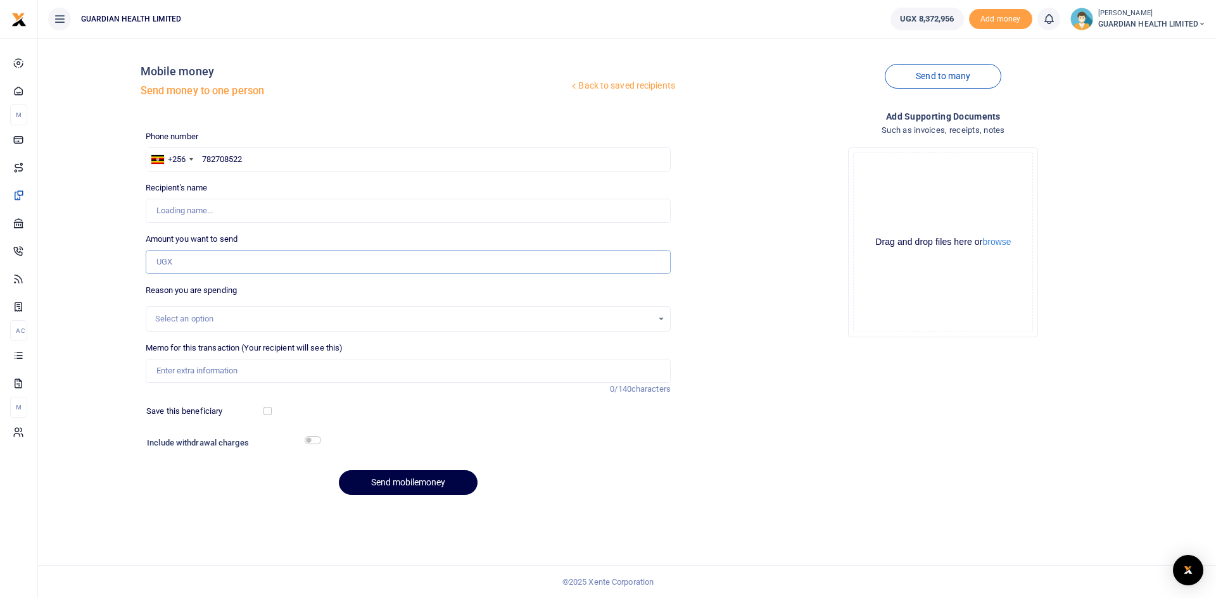
type input "[PERSON_NAME]"
click at [215, 258] on input "Amount you want to send" at bounding box center [408, 262] width 525 height 24
type input "100,000"
click at [198, 318] on div "Select an option" at bounding box center [403, 319] width 497 height 13
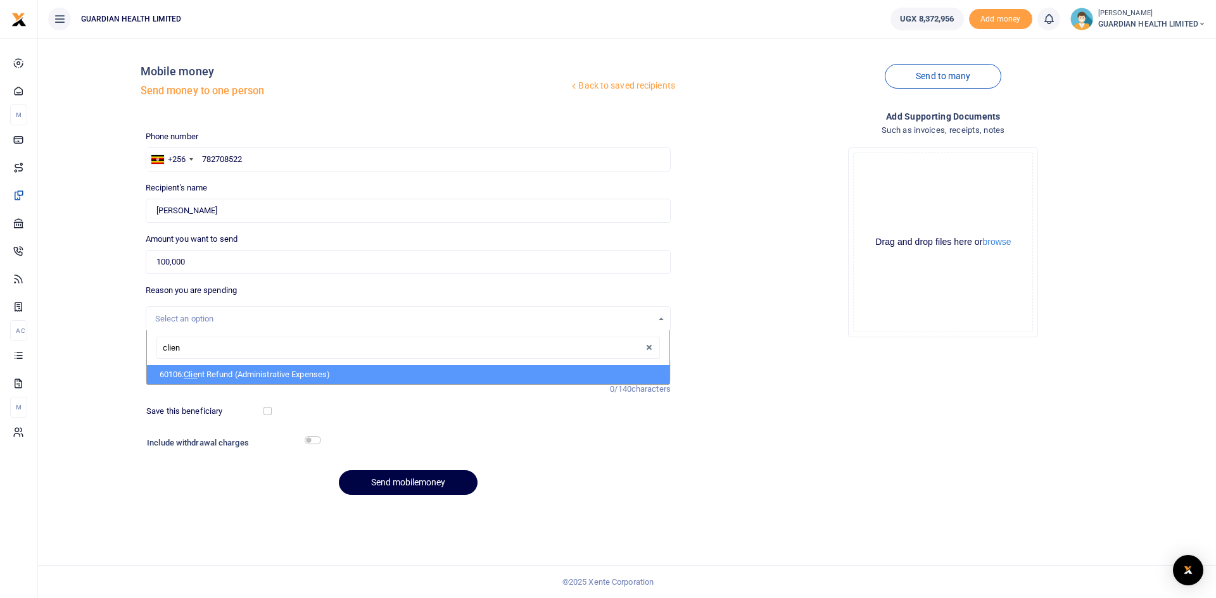
type input "client"
click at [217, 369] on li "60106: Client Refund (Administrative Expenses)" at bounding box center [408, 374] width 522 height 19
select select "5411"
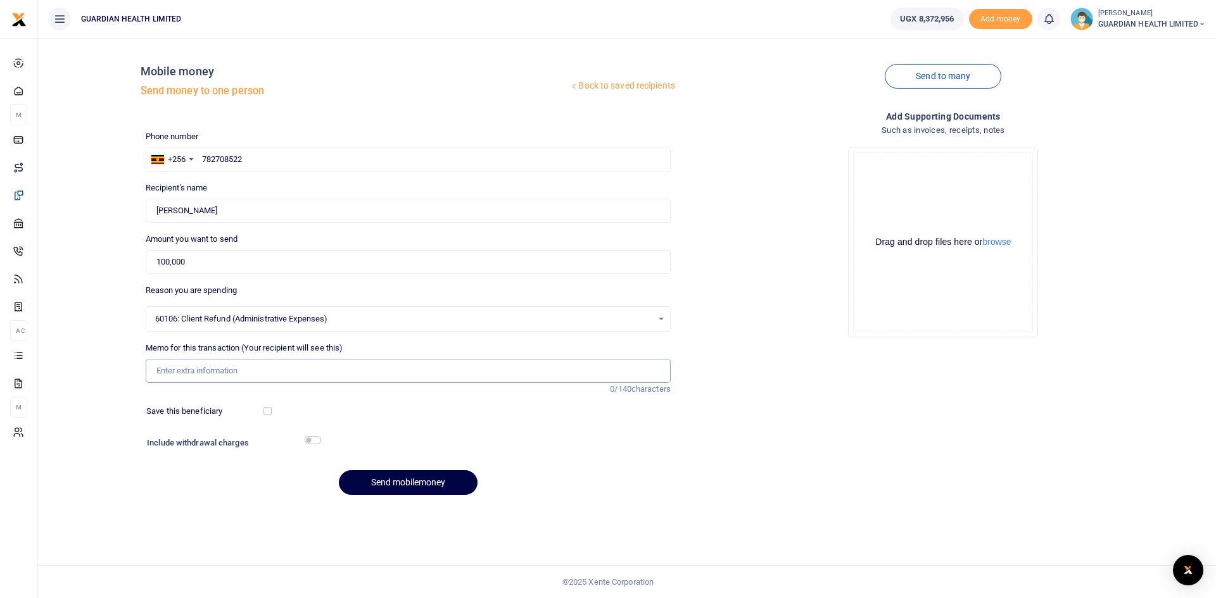
click at [197, 370] on input "Memo for this transaction (Your recipient will see this)" at bounding box center [408, 371] width 525 height 24
type input "k"
type input "Kiruddu Petty cash"
click at [265, 408] on input "checkbox" at bounding box center [267, 411] width 8 height 8
checkbox input "true"
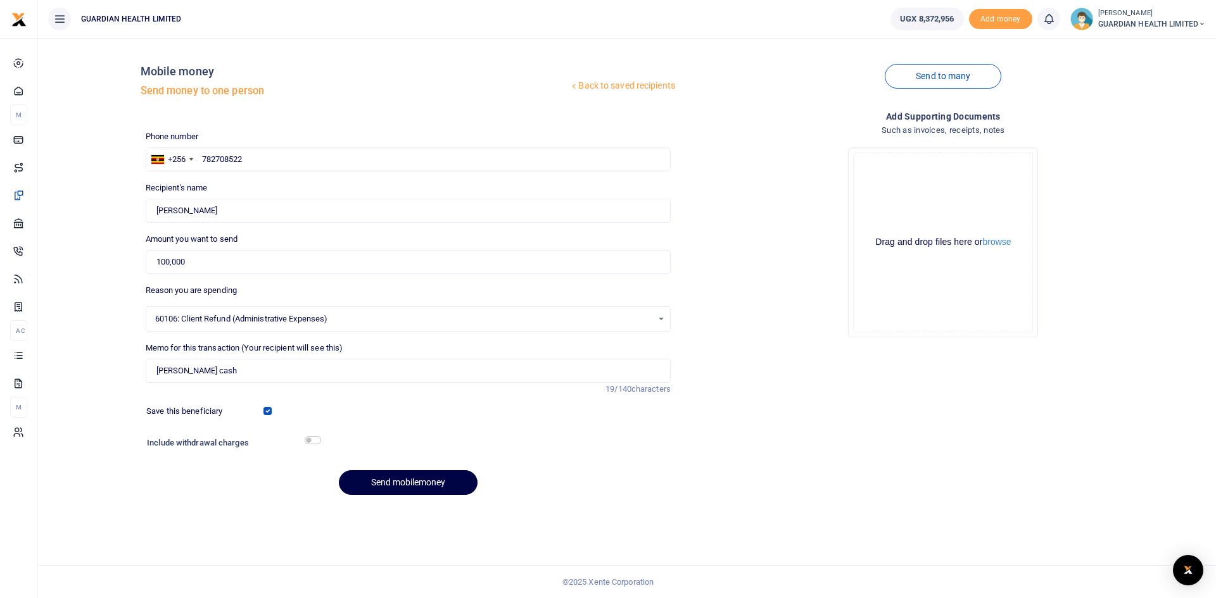
click at [263, 407] on div "Save this beneficiary" at bounding box center [205, 411] width 129 height 13
click at [400, 482] on button "Send mobilemoney" at bounding box center [408, 482] width 139 height 25
click at [269, 156] on input "text" at bounding box center [408, 160] width 525 height 24
type input "702886694"
click at [353, 267] on input "Amount you want to send" at bounding box center [408, 262] width 525 height 24
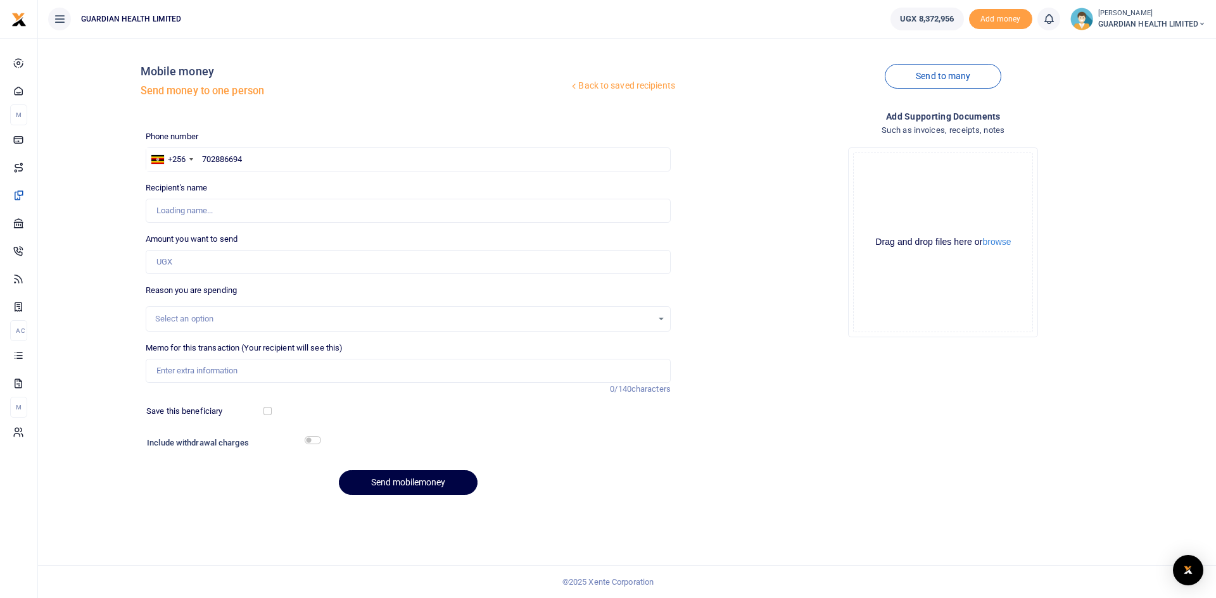
type input "Babra Angwec"
paste input "630,000"
drag, startPoint x: 198, startPoint y: 263, endPoint x: 103, endPoint y: 267, distance: 94.4
click at [103, 267] on div "Back to saved recipients Mobile money Send money to one person Send to many Pho…" at bounding box center [627, 276] width 1168 height 457
type input "630,000"
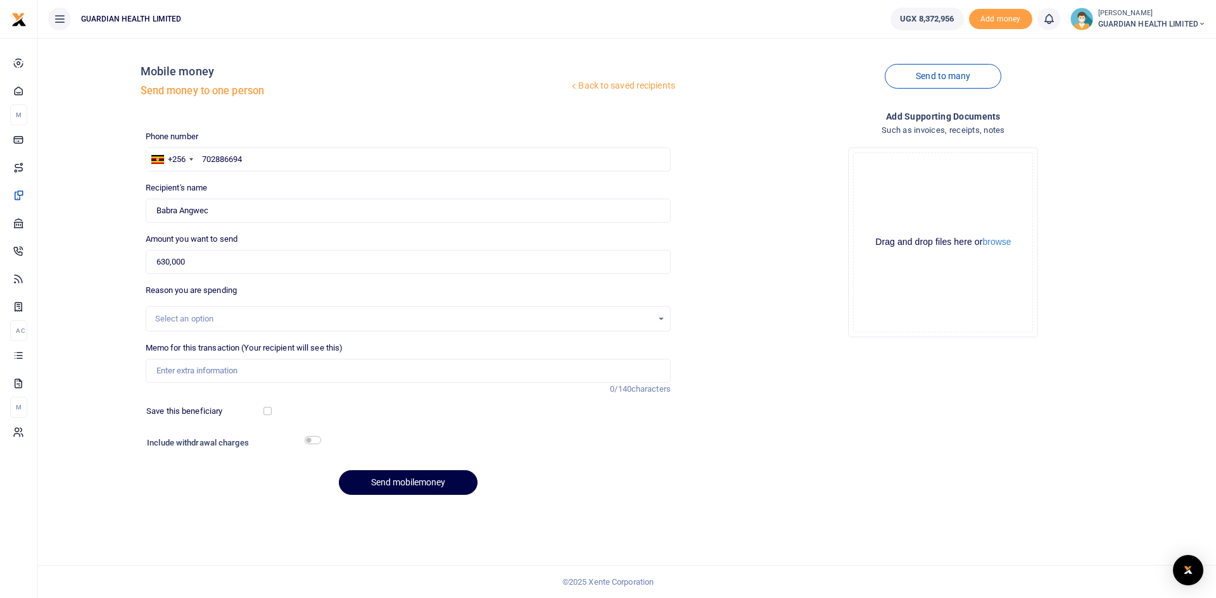
click at [222, 318] on div "Select an option" at bounding box center [403, 319] width 497 height 13
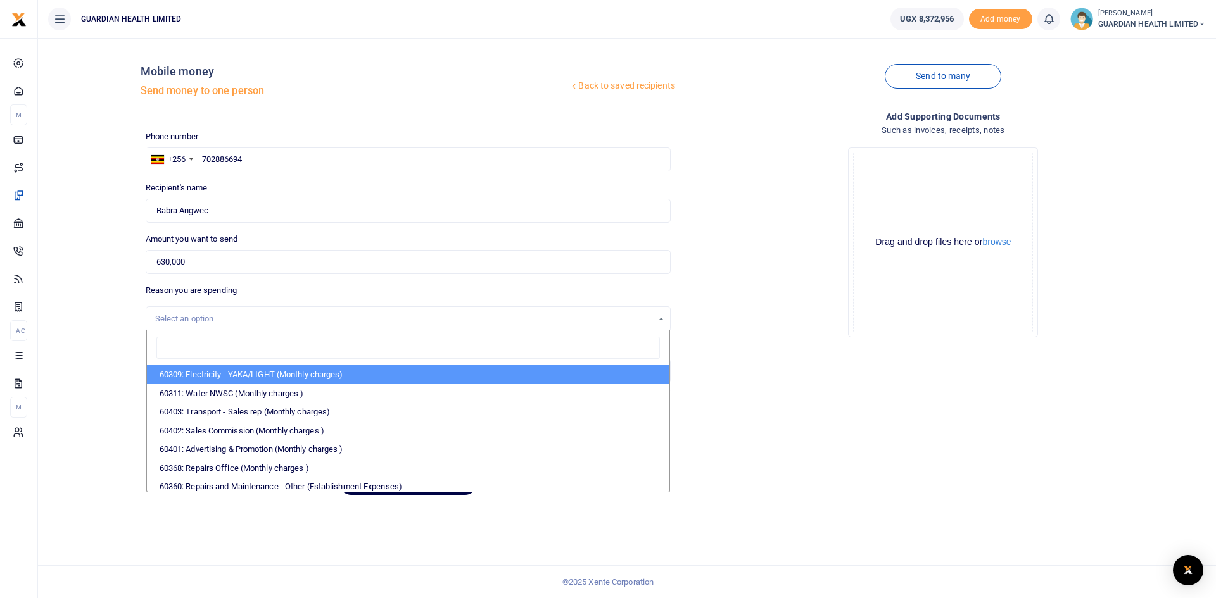
click at [222, 318] on div "Select an option" at bounding box center [403, 319] width 497 height 13
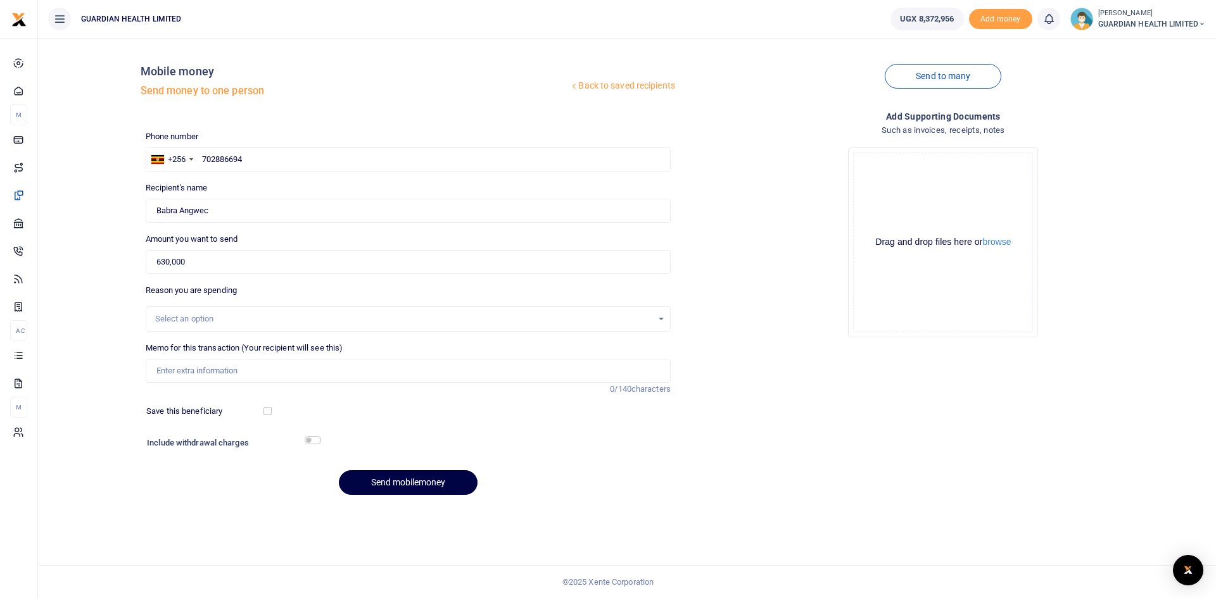
click at [222, 318] on div "Select an option" at bounding box center [403, 319] width 497 height 13
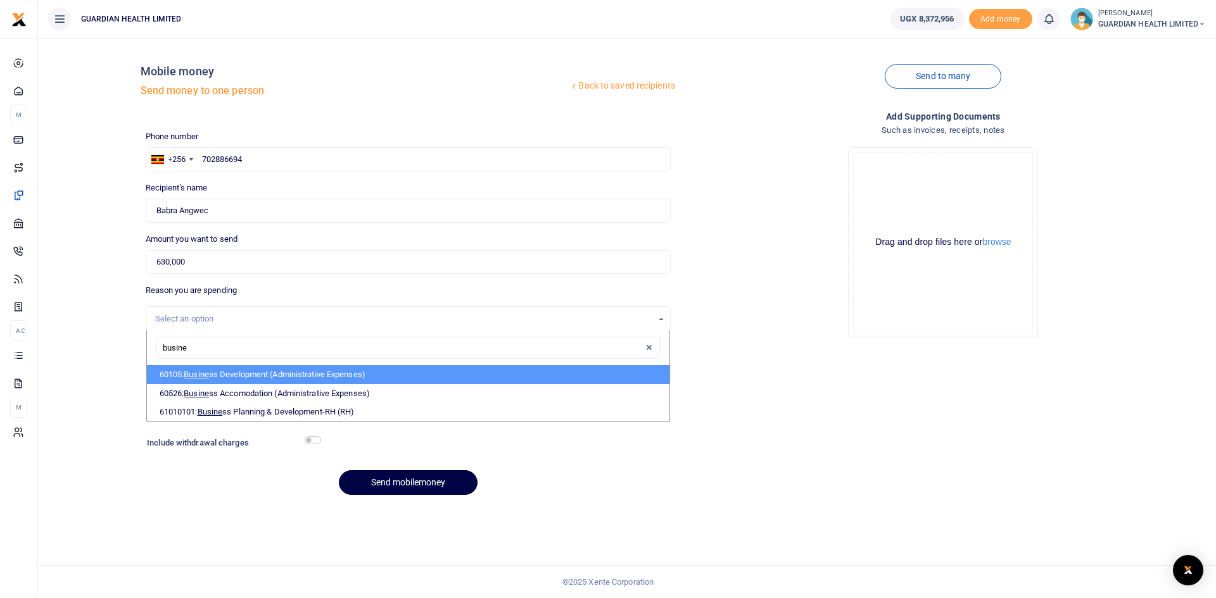
type input "busines"
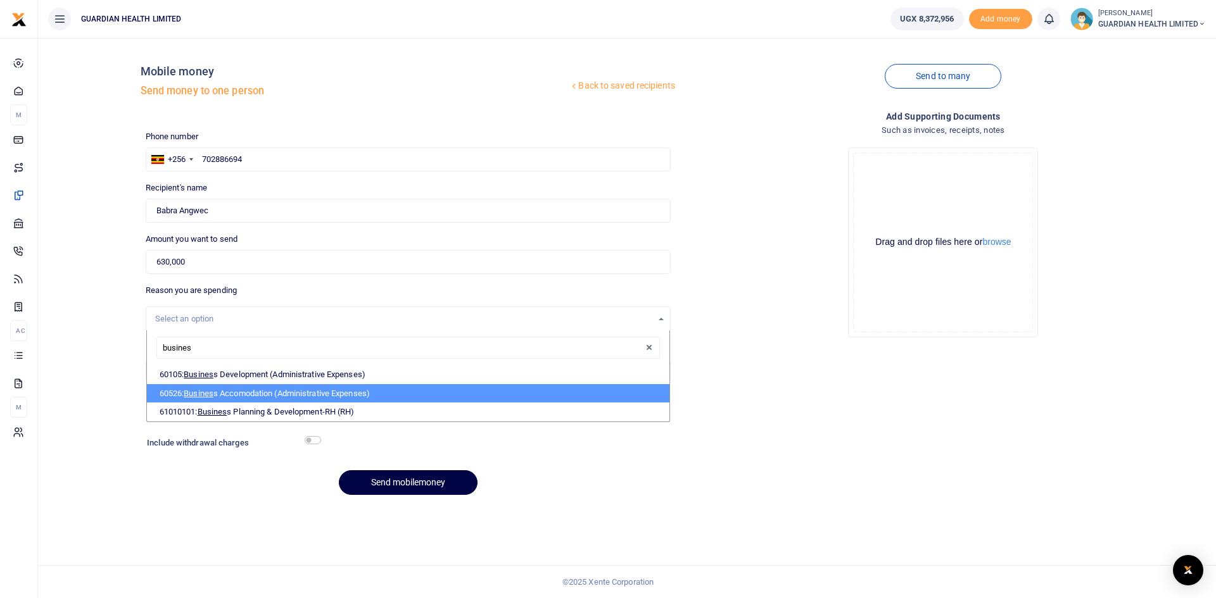
click at [186, 388] on li "60526: Busines s Accomodation (Administrative Expenses)" at bounding box center [408, 393] width 522 height 19
select select "5435"
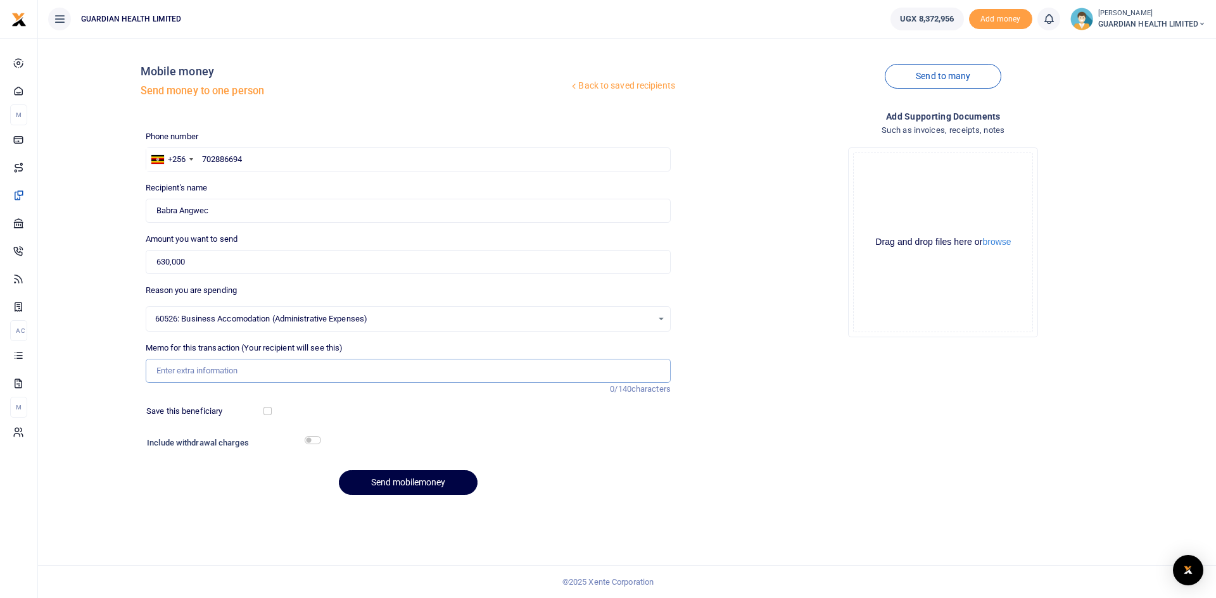
click at [234, 370] on input "Memo for this transaction (Your recipient will see this)" at bounding box center [408, 371] width 525 height 24
paste input "Jinja - 25th to 28th August by Babra. 4 days and 3 nights."
click at [291, 369] on input "Jinja - 25th to 28th August by Babra. 4 days and 3 nights." at bounding box center [408, 371] width 525 height 24
click at [178, 372] on input "Jinja - 25th to 28th August by Babra for 4 days and 3 nights." at bounding box center [408, 371] width 525 height 24
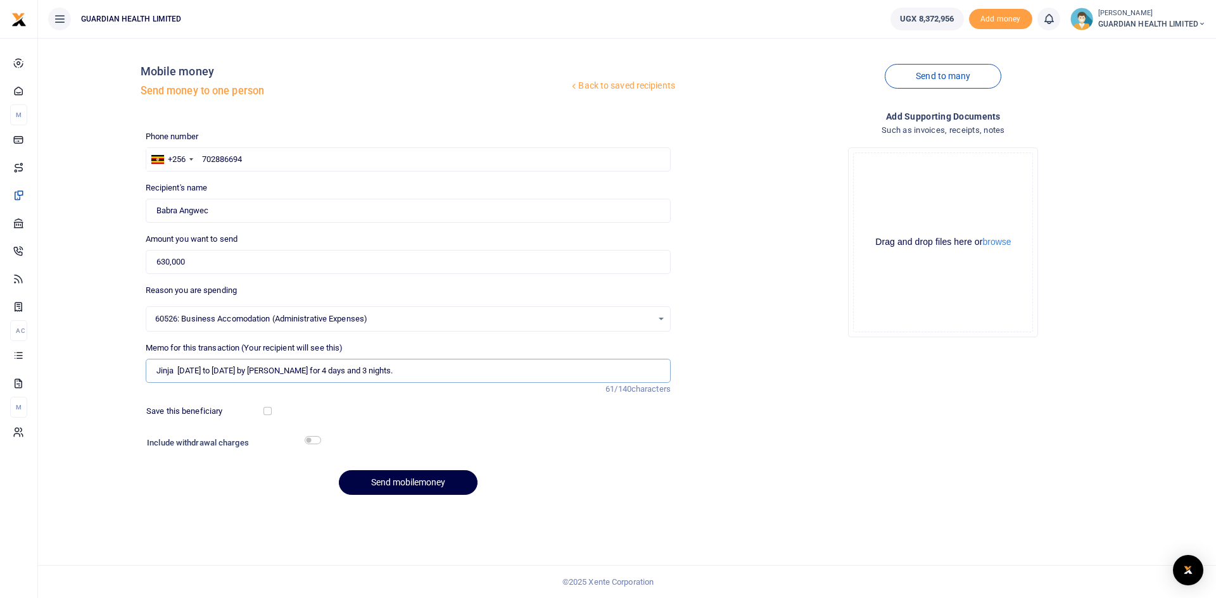
click at [389, 373] on input "Jinja 25th to 28th August by Babra for 4 days and 3 nights." at bounding box center [408, 371] width 525 height 24
click at [385, 373] on input "Jinja 25th to 28th August by Babra for 4 days and 3 nights." at bounding box center [408, 371] width 525 height 24
click at [400, 365] on input "Jinja 25th to 28th August by Babra for 4 days and 3 nights" at bounding box center [408, 371] width 525 height 24
click at [188, 372] on input "Jinja 25th to 28th August by Babra for 4 days and 3 nights" at bounding box center [408, 371] width 525 height 24
drag, startPoint x: 284, startPoint y: 371, endPoint x: 119, endPoint y: 360, distance: 165.6
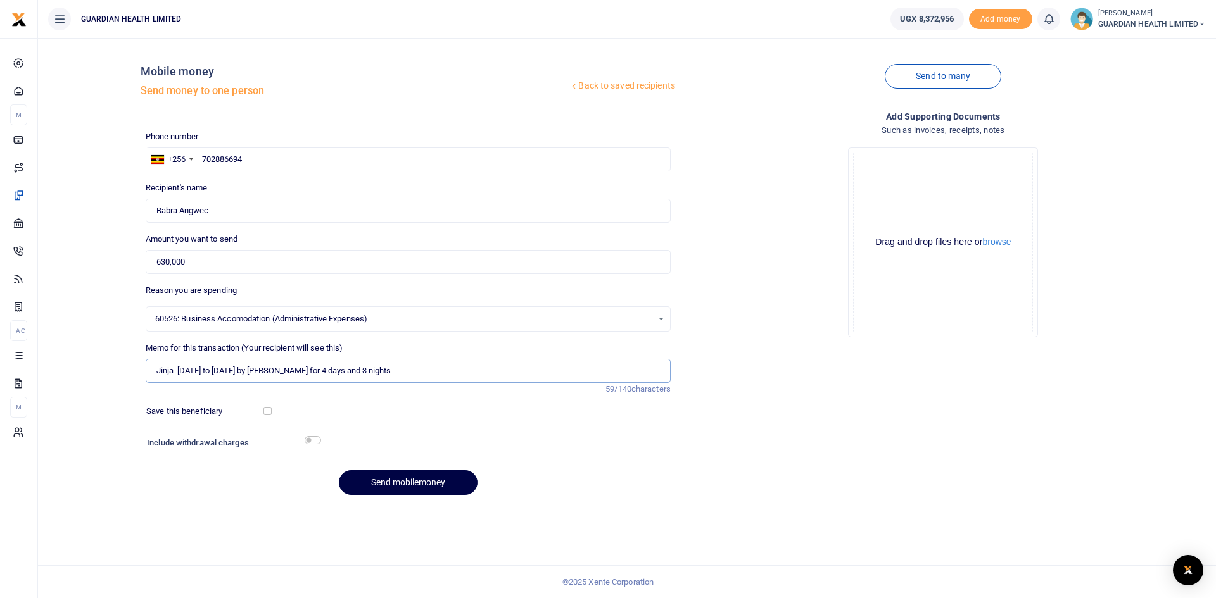
click at [119, 360] on div "Back to saved recipients Mobile money Send money to one person Send to many Pho…" at bounding box center [627, 276] width 1168 height 457
type input "Babra's facilitation to Jinja for 4 days and 3 nights"
click at [268, 414] on input "checkbox" at bounding box center [267, 411] width 8 height 8
checkbox input "true"
click at [312, 443] on input "checkbox" at bounding box center [313, 440] width 16 height 8
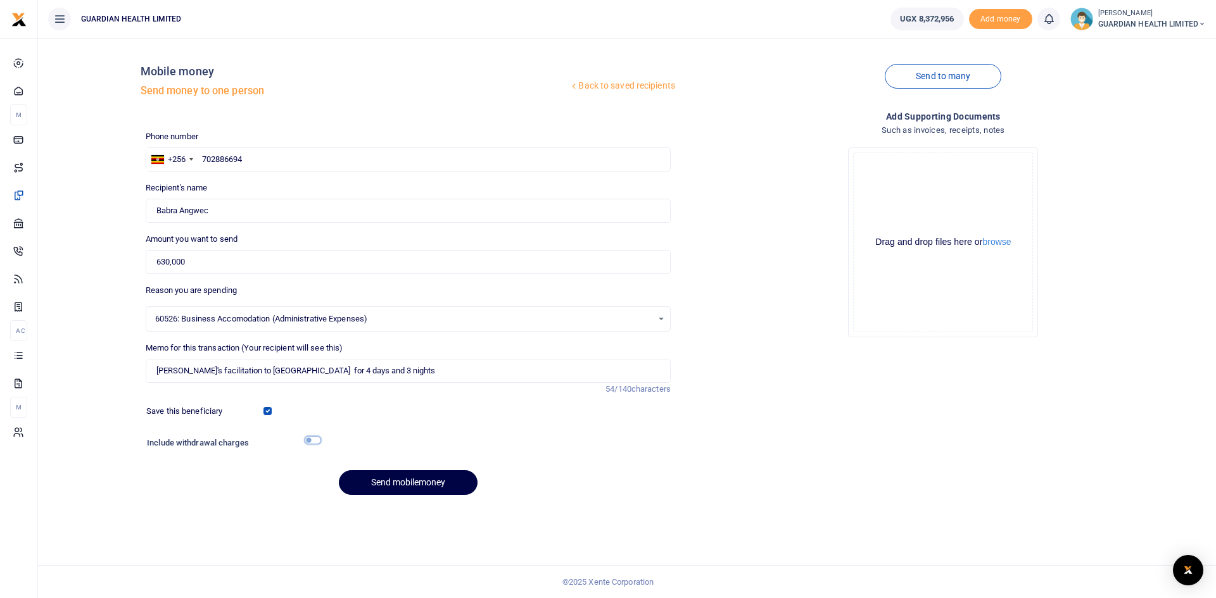
checkbox input "true"
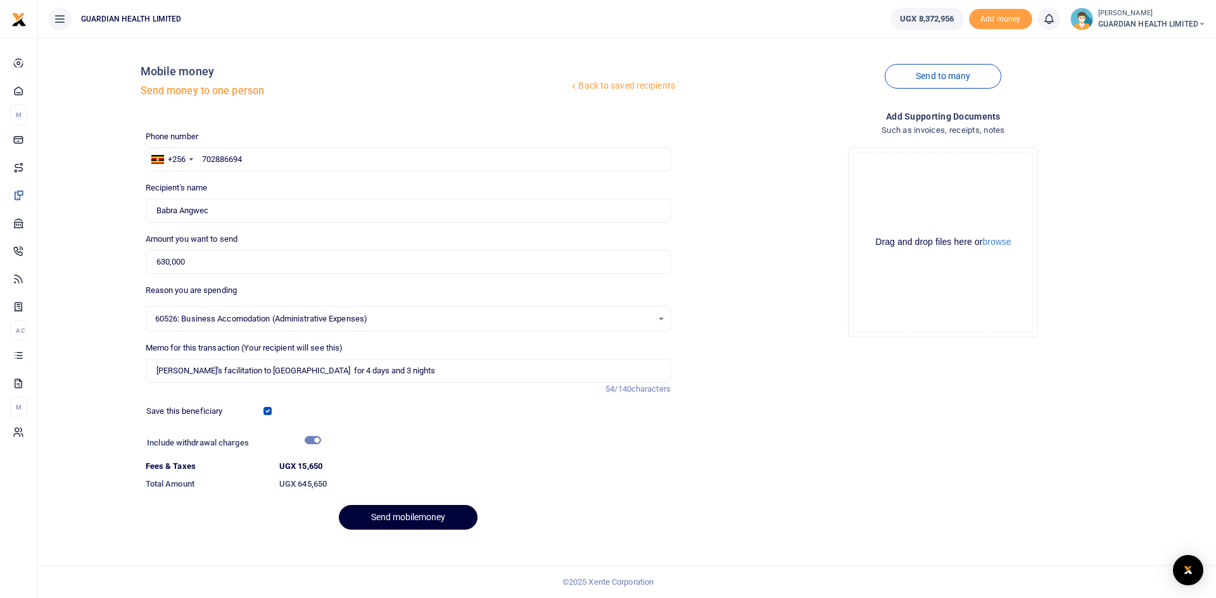
click at [388, 514] on button "Send mobilemoney" at bounding box center [408, 517] width 139 height 25
click at [182, 372] on input "Babra's facilitation to Jinja for 4 days and 3 nights" at bounding box center [408, 371] width 525 height 24
type input "Babra facilitation to Jinja for 4 days and 3 nights"
click at [366, 510] on button "Send mobilemoney" at bounding box center [408, 517] width 139 height 25
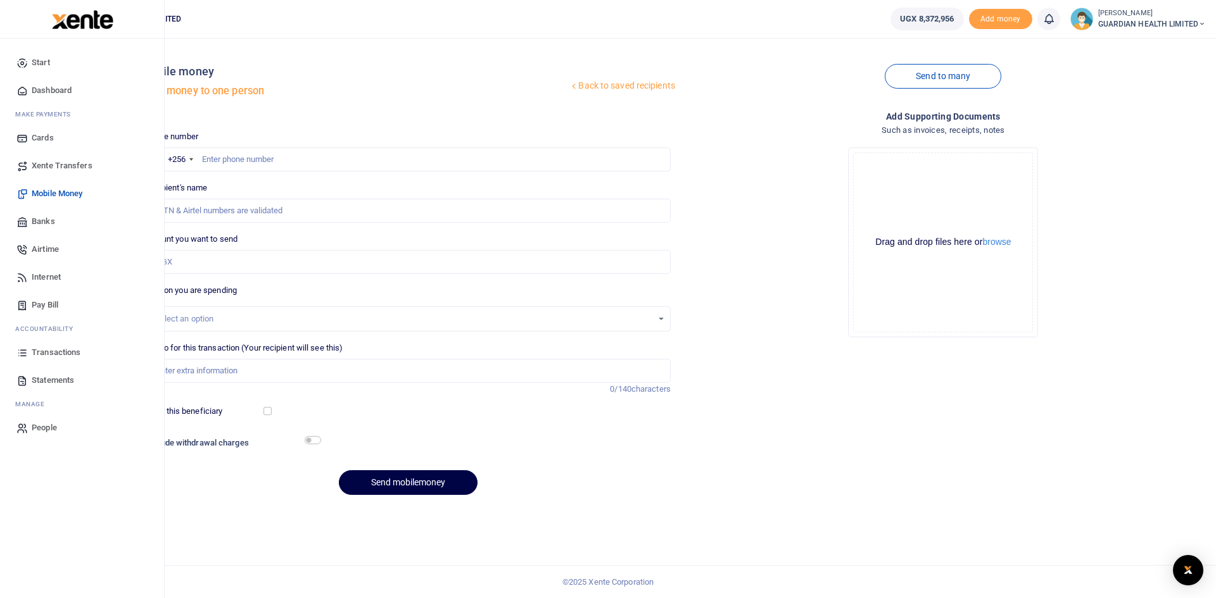
click at [66, 93] on span "Dashboard" at bounding box center [52, 90] width 40 height 13
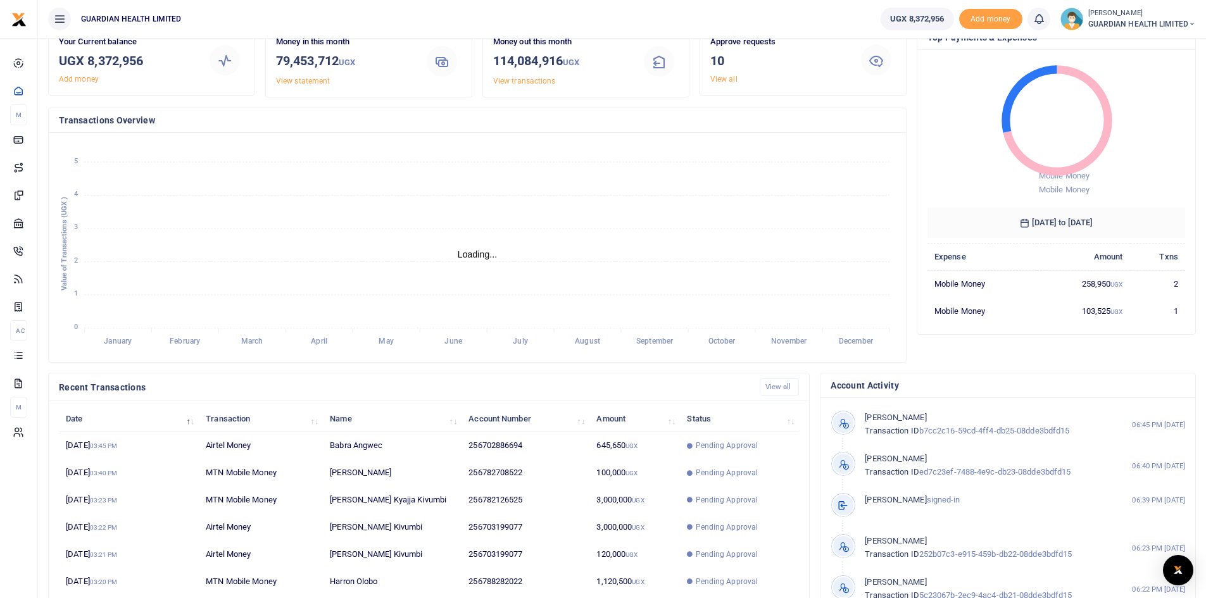
scroll to position [158, 0]
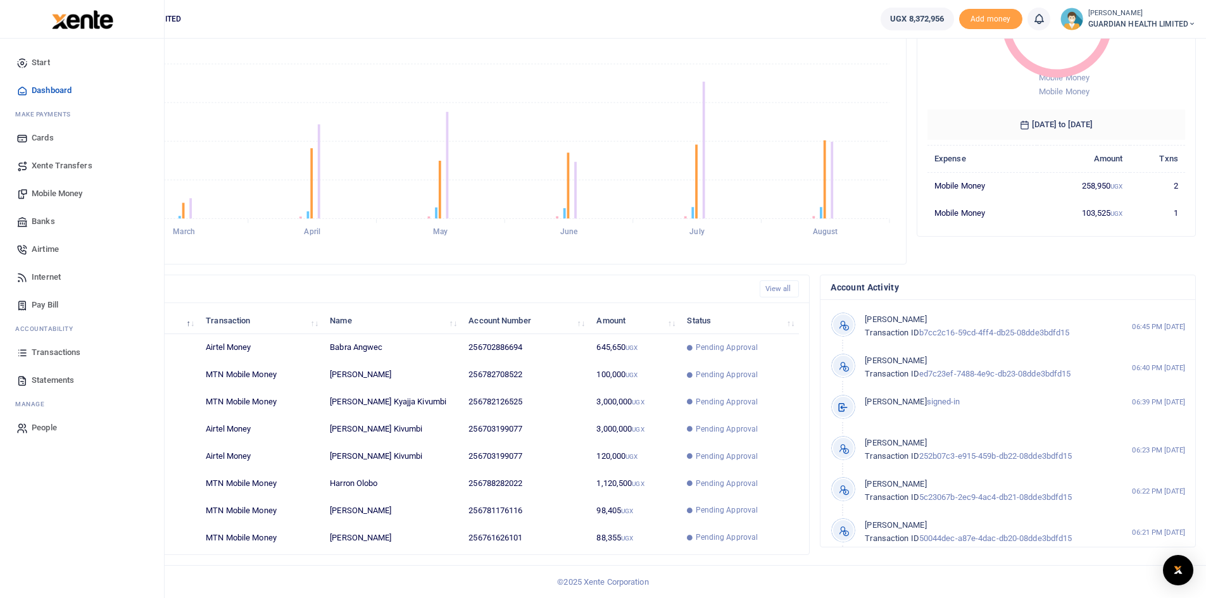
click at [65, 187] on link "Mobile Money" at bounding box center [82, 194] width 144 height 28
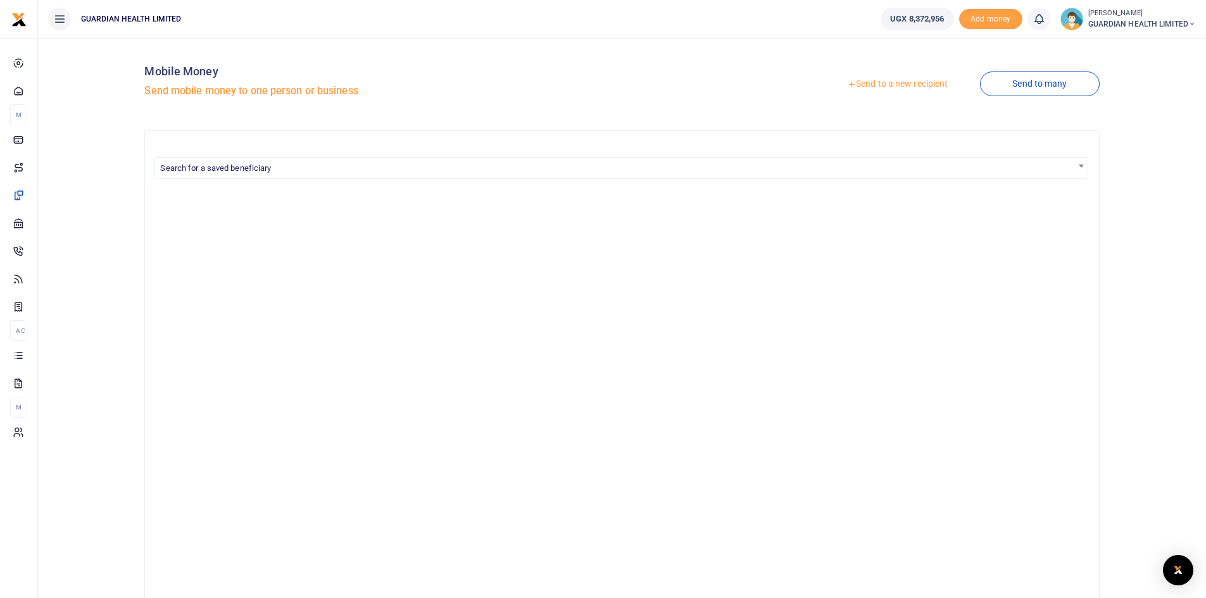
click at [902, 82] on link "Send to a new recipient" at bounding box center [897, 84] width 165 height 23
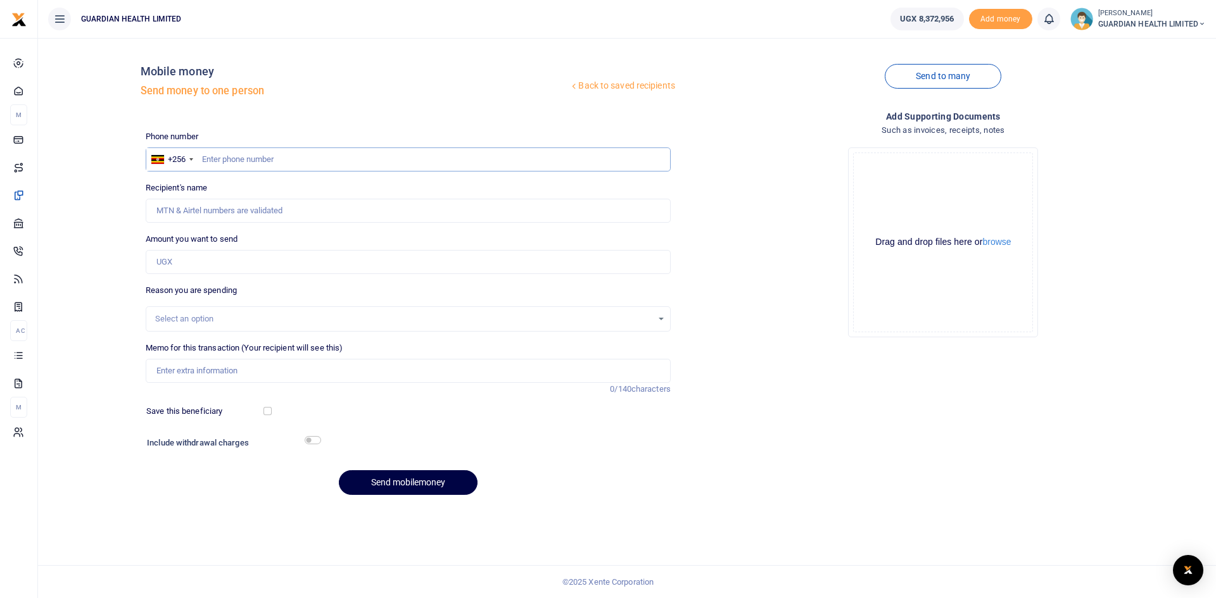
paste input "0758846604"
click at [208, 156] on input "0758846604" at bounding box center [408, 160] width 525 height 24
type input "758846604"
click at [191, 264] on input "Amount you want to send" at bounding box center [408, 262] width 525 height 24
type input "79,000"
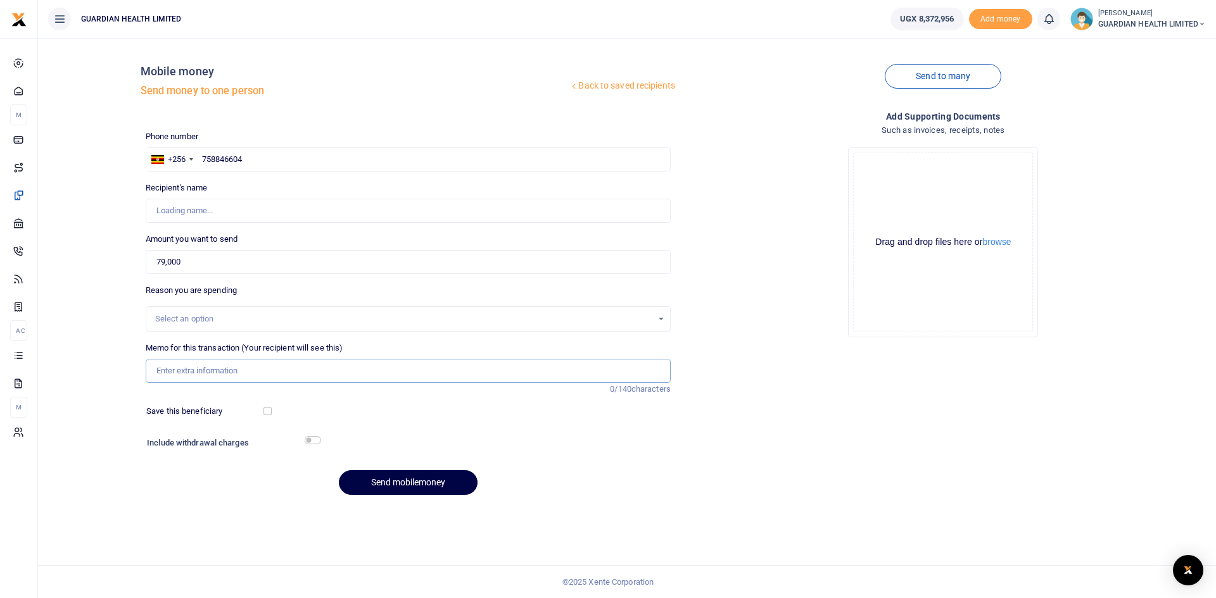
click at [199, 373] on input "Memo for this transaction (Your recipient will see this)" at bounding box center [408, 371] width 525 height 24
type input "Kivumbi Johnbosco"
type input "Naalya 1 [PERSON_NAME] cash"
click at [267, 409] on input "checkbox" at bounding box center [267, 411] width 8 height 8
checkbox input "true"
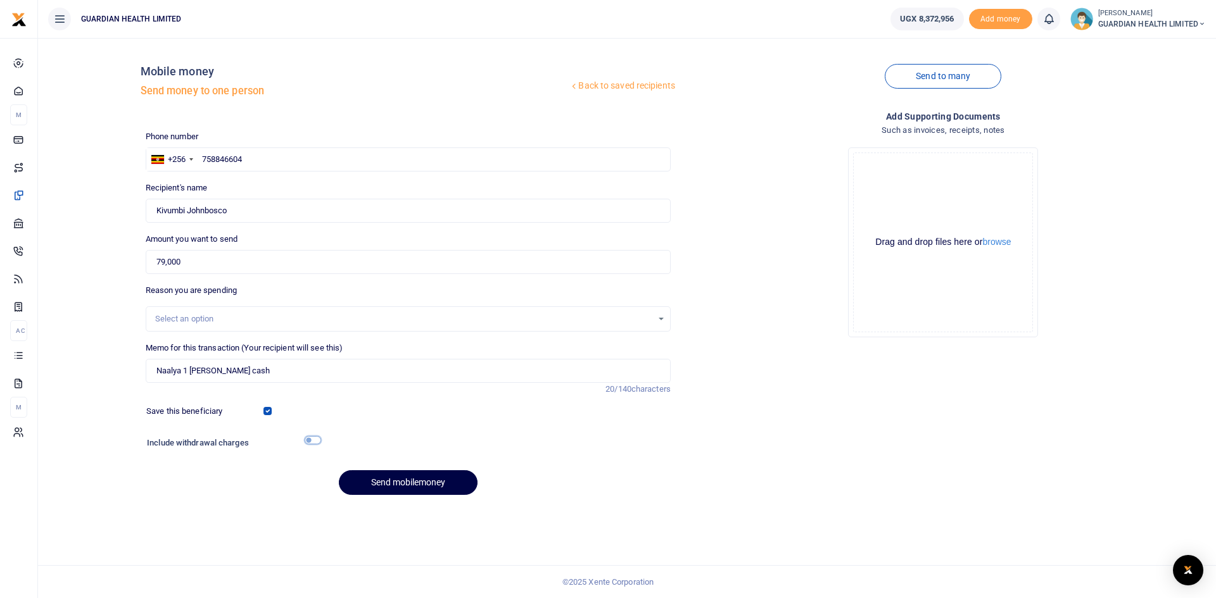
click at [317, 439] on input "checkbox" at bounding box center [313, 440] width 16 height 8
checkbox input "true"
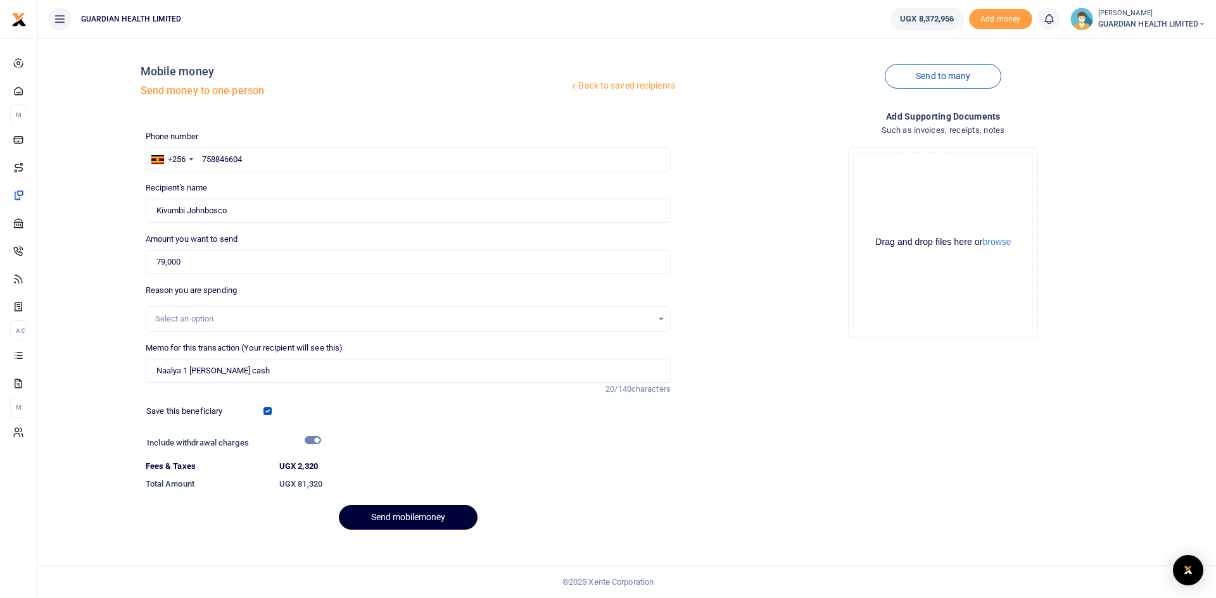
click at [397, 513] on button "Send mobilemoney" at bounding box center [408, 517] width 139 height 25
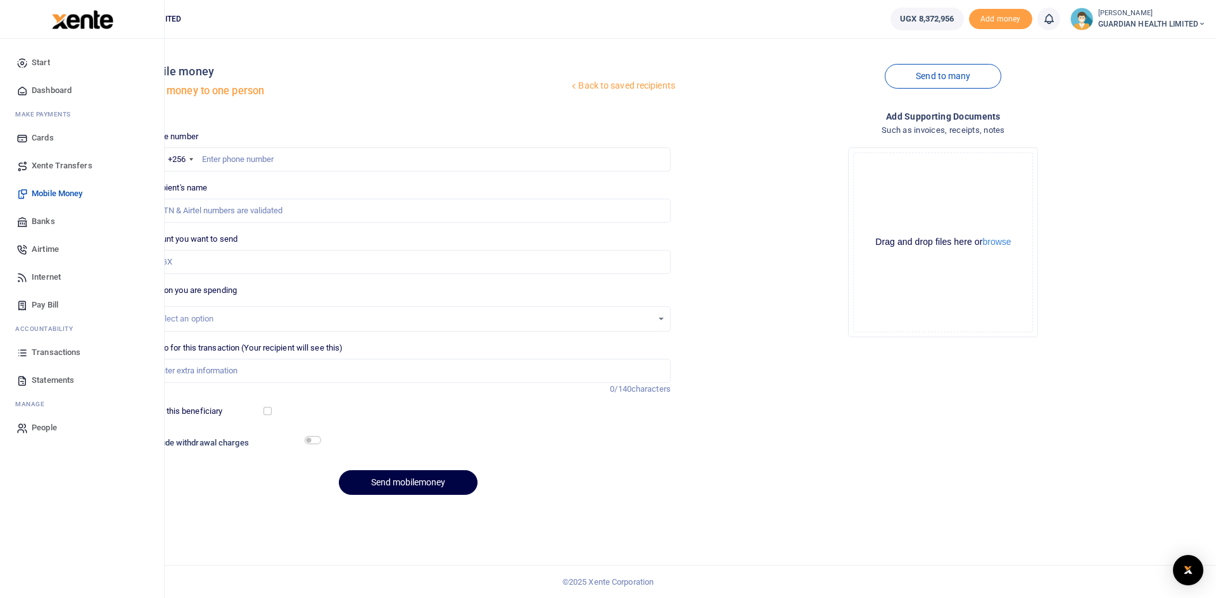
click at [44, 87] on span "Dashboard" at bounding box center [52, 90] width 40 height 13
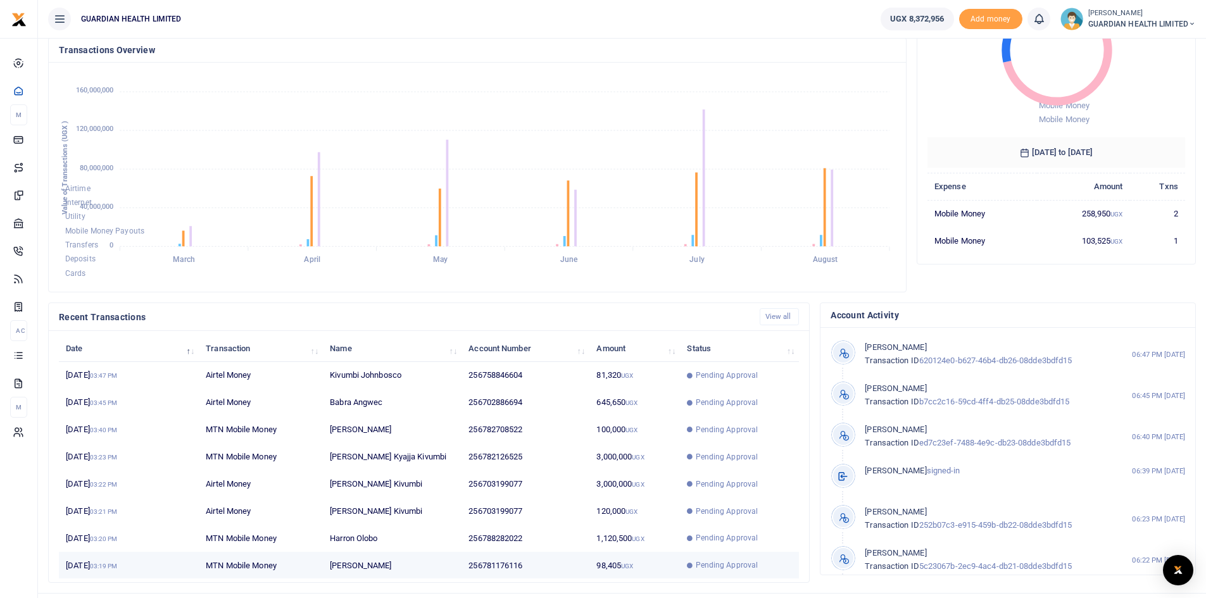
scroll to position [158, 0]
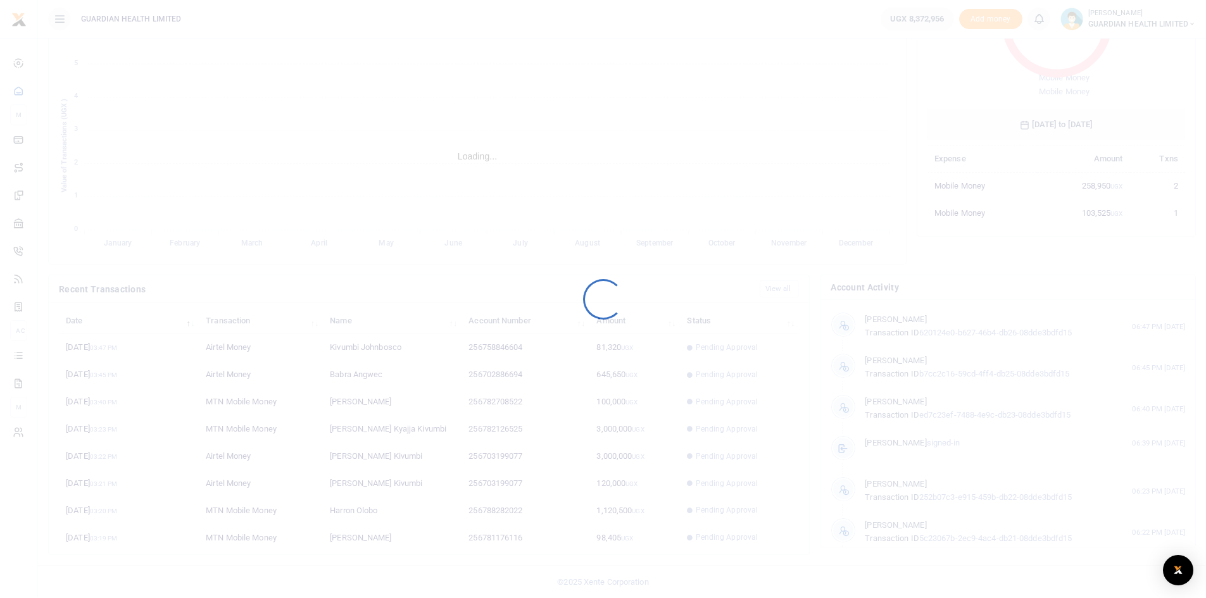
scroll to position [10, 10]
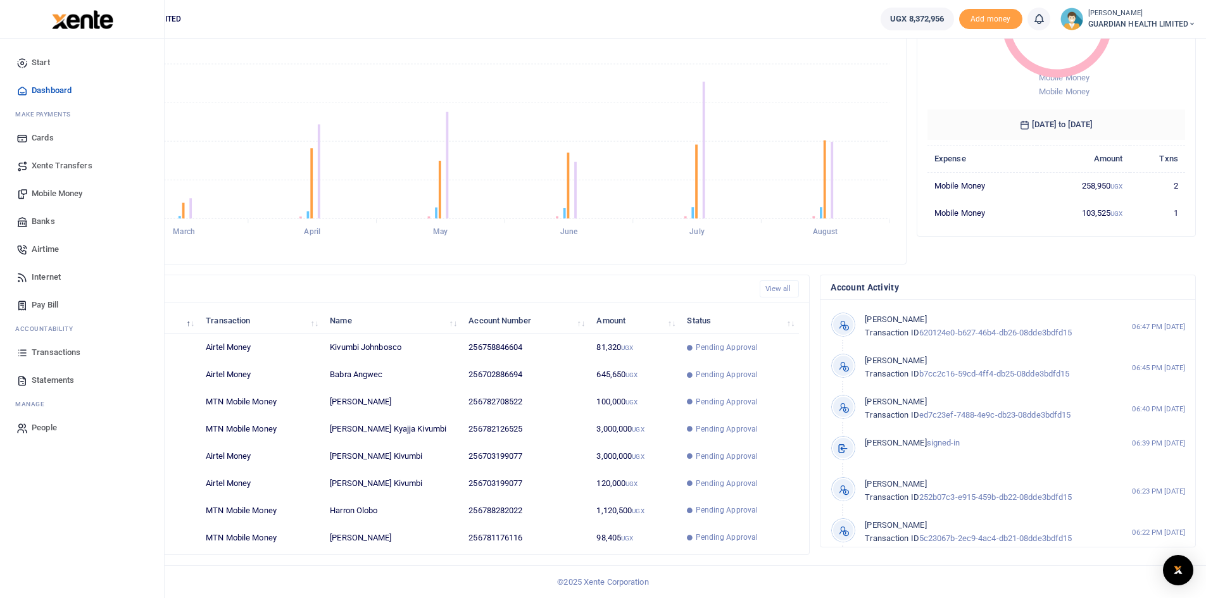
click at [53, 353] on span "Transactions" at bounding box center [56, 352] width 49 height 13
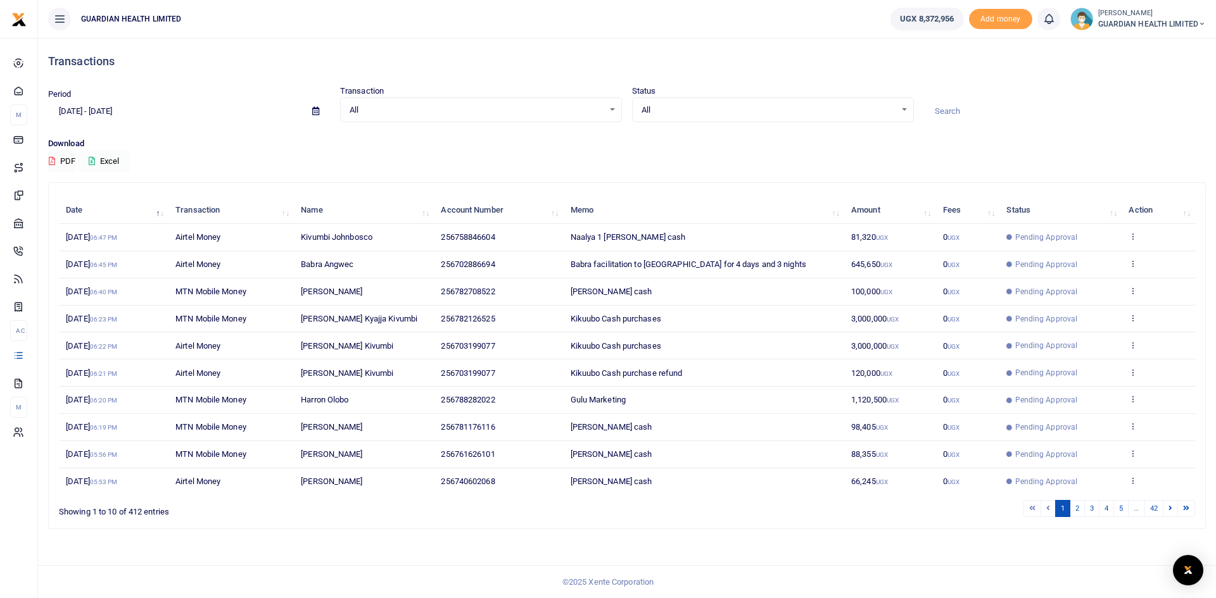
click at [106, 158] on button "Excel" at bounding box center [104, 162] width 52 height 22
